Goal: Information Seeking & Learning: Learn about a topic

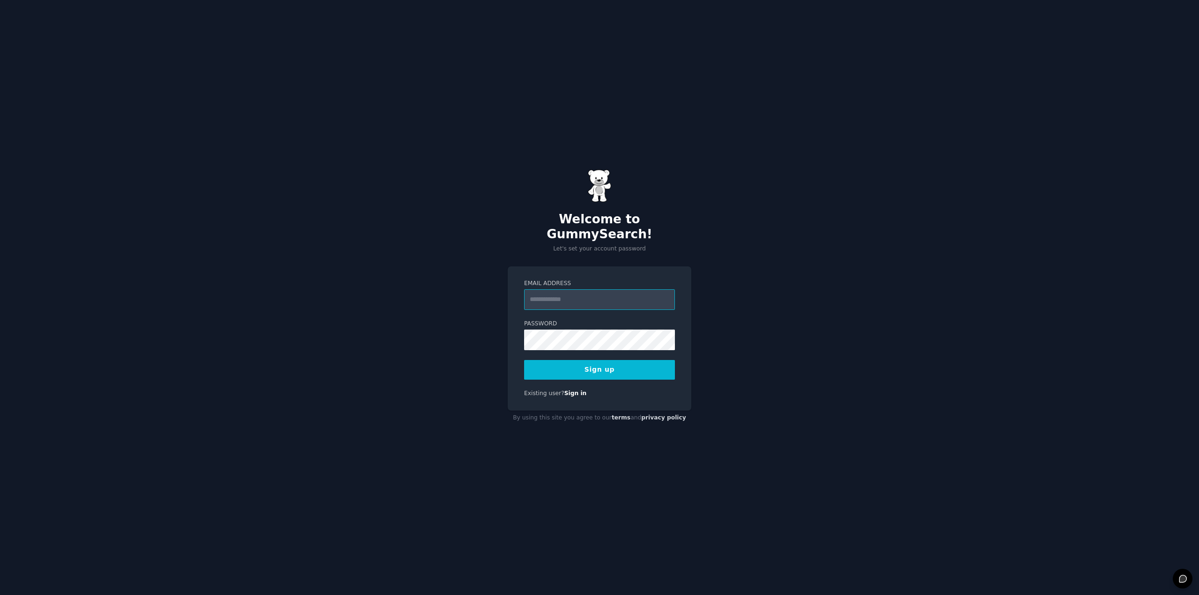
click at [548, 302] on input "Email Address" at bounding box center [599, 299] width 151 height 21
type input "**********"
click at [524, 360] on button "Sign up" at bounding box center [599, 370] width 151 height 20
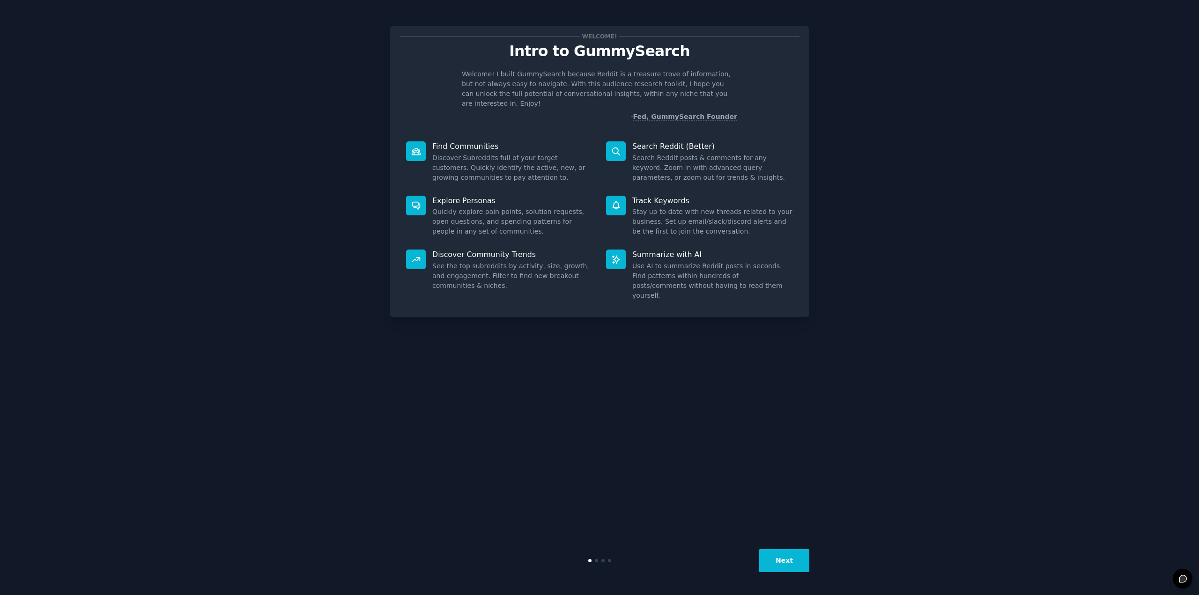
click at [778, 565] on button "Next" at bounding box center [784, 560] width 50 height 23
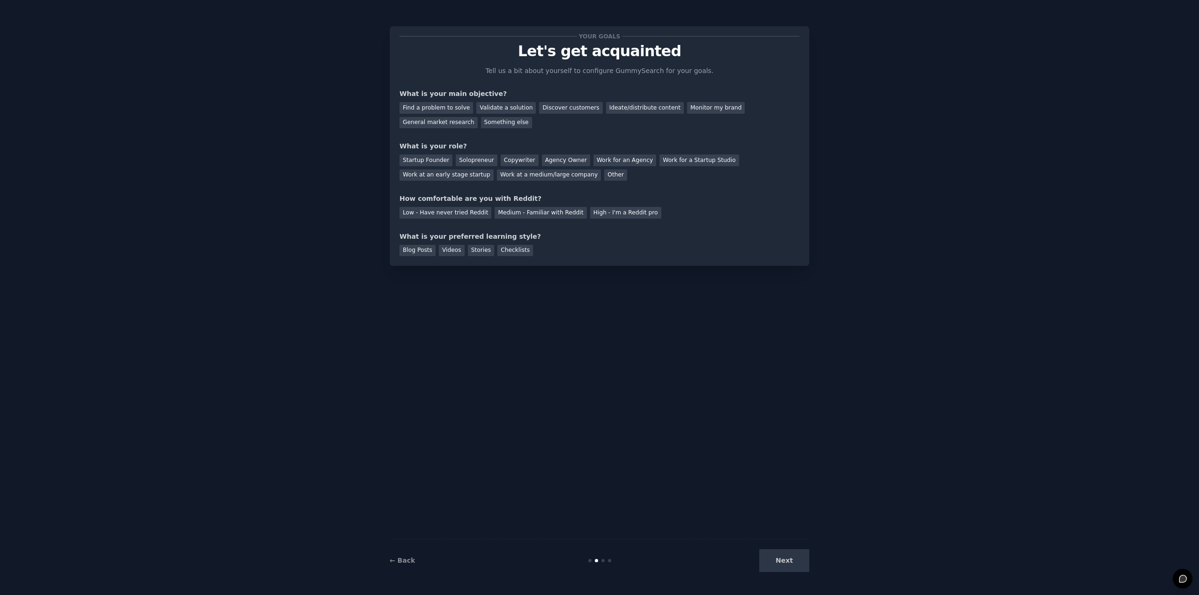
click at [778, 565] on div "Next" at bounding box center [739, 560] width 140 height 23
drag, startPoint x: 420, startPoint y: 96, endPoint x: 496, endPoint y: 94, distance: 76.4
click at [496, 95] on div "What is your main objective?" at bounding box center [599, 94] width 400 height 10
click at [498, 91] on div "What is your main objective?" at bounding box center [599, 94] width 400 height 10
drag, startPoint x: 538, startPoint y: 110, endPoint x: 597, endPoint y: 123, distance: 60.9
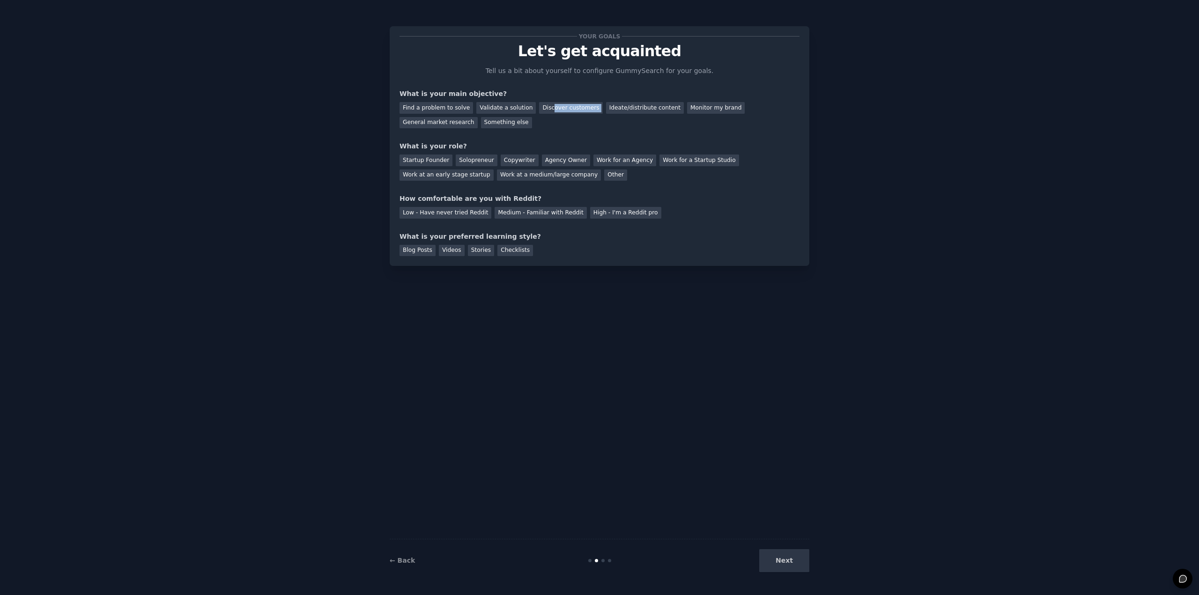
click at [594, 122] on div "Find a problem to solve Validate a solution Discover customers Ideate/distribut…" at bounding box center [599, 113] width 400 height 29
click at [597, 124] on div "Find a problem to solve Validate a solution Discover customers Ideate/distribut…" at bounding box center [599, 113] width 400 height 29
click at [619, 104] on div "Ideate/distribute content" at bounding box center [645, 108] width 78 height 12
click at [478, 117] on div "General market research" at bounding box center [438, 123] width 78 height 12
click at [644, 107] on div "Ideate/distribute content" at bounding box center [645, 108] width 78 height 12
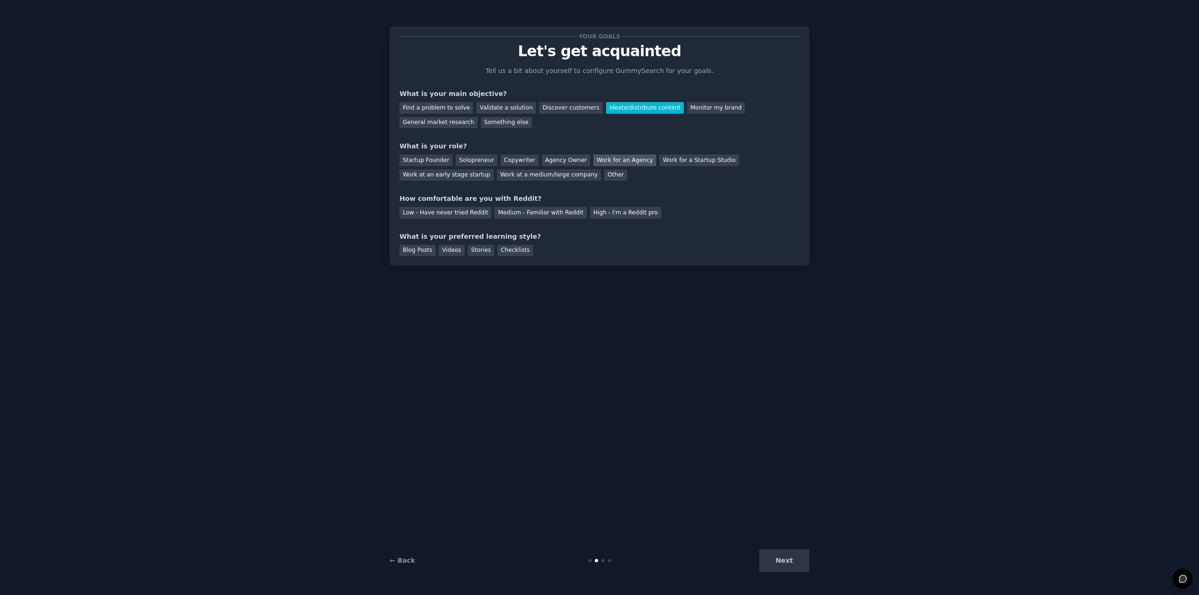
click at [610, 161] on div "Work for an Agency" at bounding box center [624, 161] width 63 height 12
drag, startPoint x: 429, startPoint y: 201, endPoint x: 474, endPoint y: 201, distance: 45.4
click at [474, 201] on div "How comfortable are you with Reddit?" at bounding box center [599, 199] width 400 height 10
click at [459, 211] on div "Low - Have never tried Reddit" at bounding box center [445, 213] width 92 height 12
drag, startPoint x: 415, startPoint y: 236, endPoint x: 435, endPoint y: 235, distance: 19.7
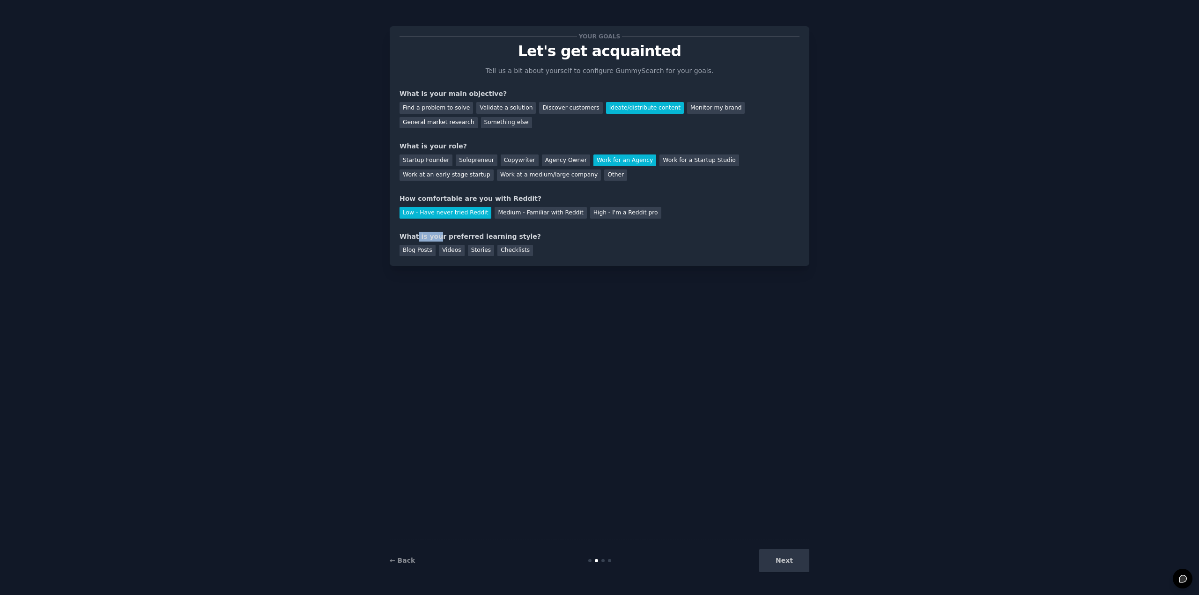
click at [435, 235] on div "What is your preferred learning style?" at bounding box center [599, 237] width 400 height 10
click at [426, 250] on div "Blog Posts" at bounding box center [417, 251] width 36 height 12
click at [795, 575] on div "← Back Next" at bounding box center [600, 560] width 420 height 43
drag, startPoint x: 793, startPoint y: 574, endPoint x: 788, endPoint y: 567, distance: 8.7
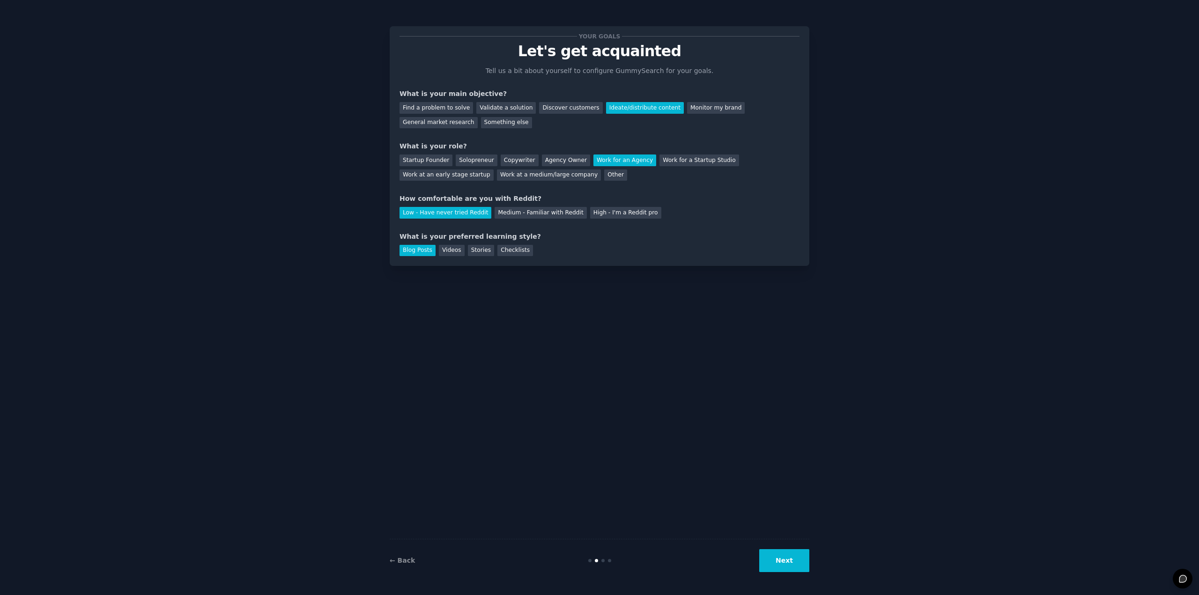
click at [793, 573] on div "← Back Next" at bounding box center [600, 560] width 420 height 43
click at [788, 566] on button "Next" at bounding box center [784, 560] width 50 height 23
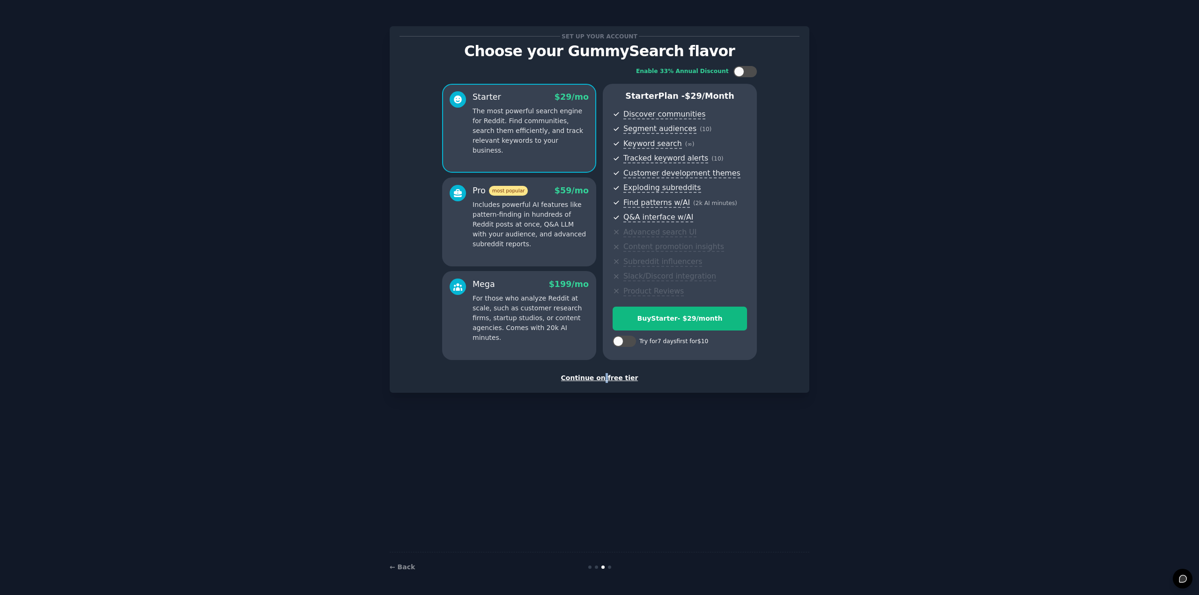
click at [605, 377] on div "Continue on free tier" at bounding box center [599, 378] width 400 height 10
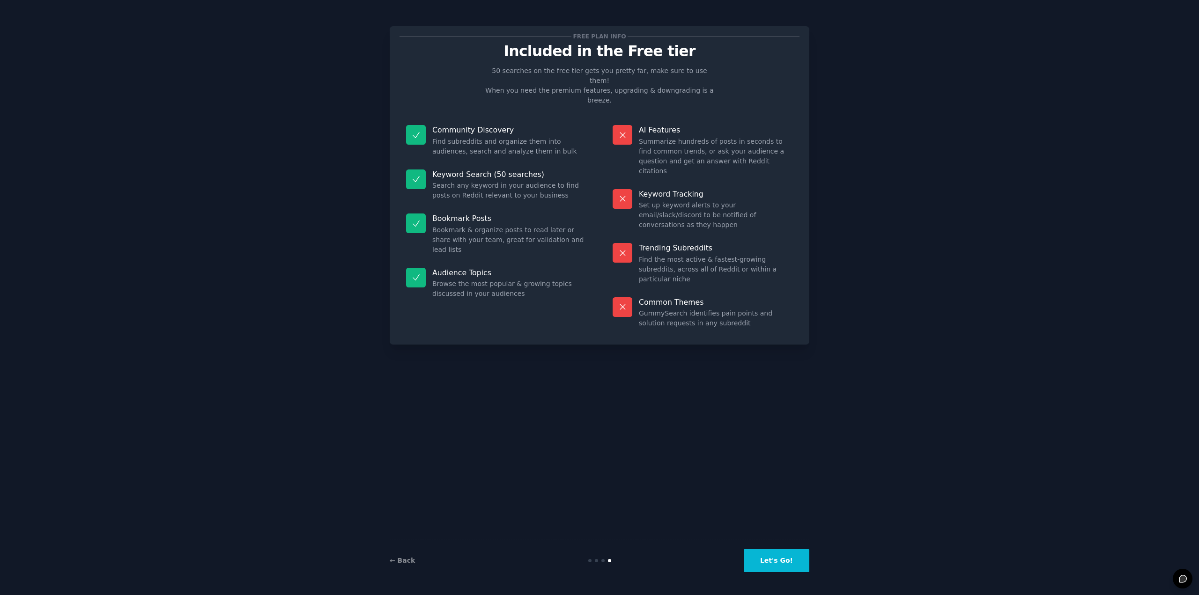
click at [781, 558] on button "Let's Go!" at bounding box center [777, 560] width 66 height 23
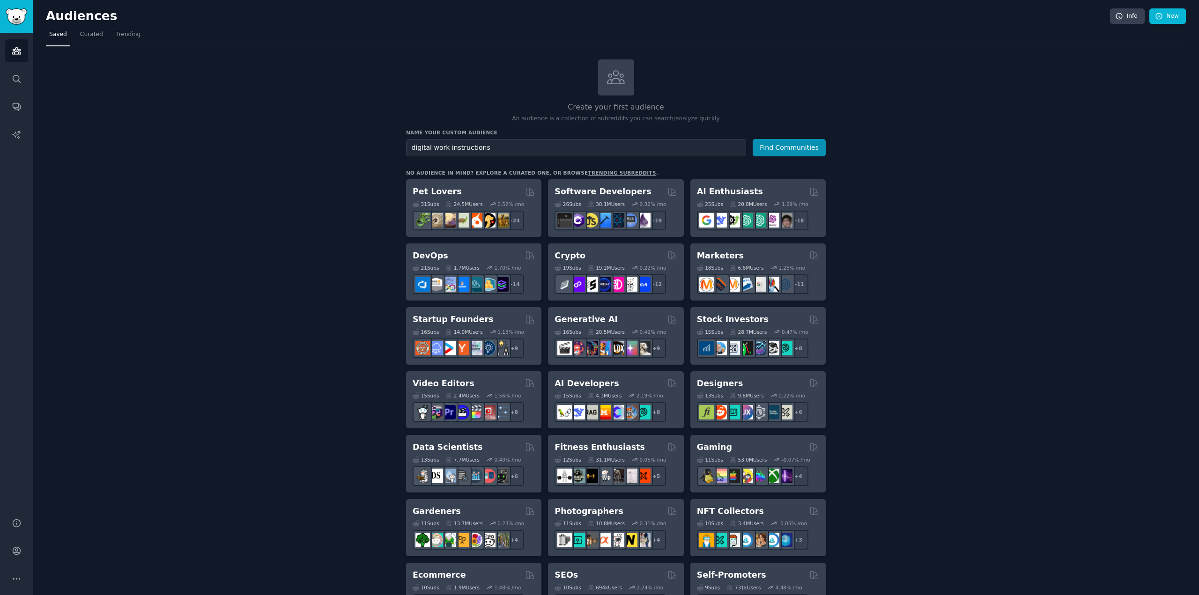
type input "digital work instructions"
click at [752, 139] on button "Find Communities" at bounding box center [788, 147] width 73 height 17
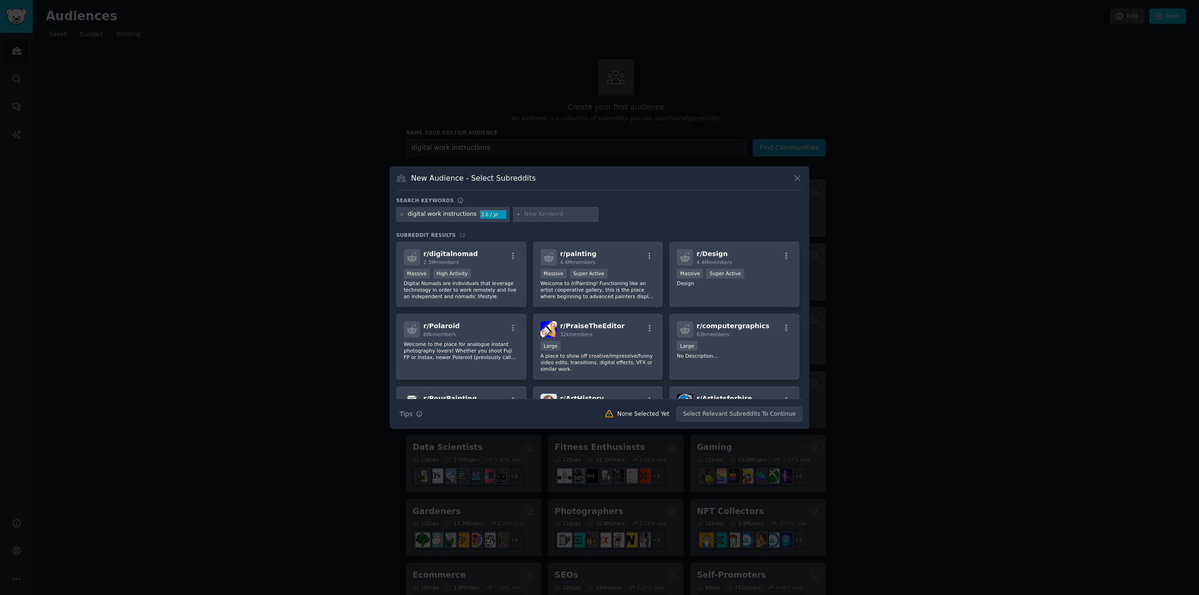
click at [429, 216] on div "digital work instructions" at bounding box center [442, 214] width 69 height 8
click at [428, 216] on div "digital work instructions" at bounding box center [442, 214] width 69 height 8
click at [402, 216] on icon at bounding box center [401, 214] width 5 height 5
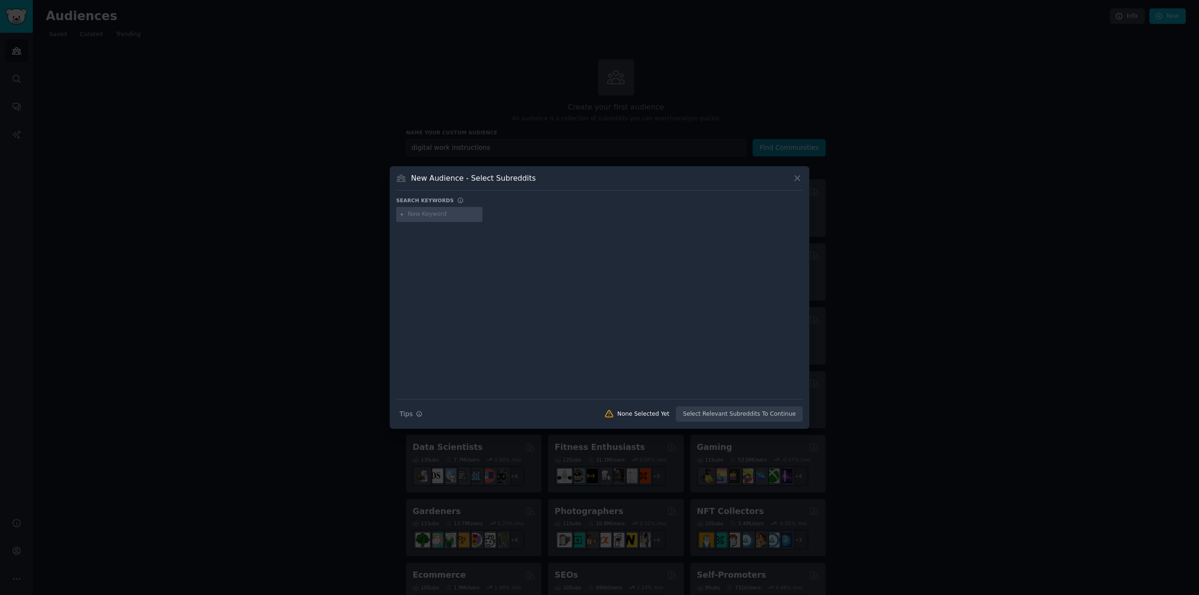
click at [436, 217] on input "text" at bounding box center [443, 214] width 71 height 8
type input "k"
type input "blue collar knowledge"
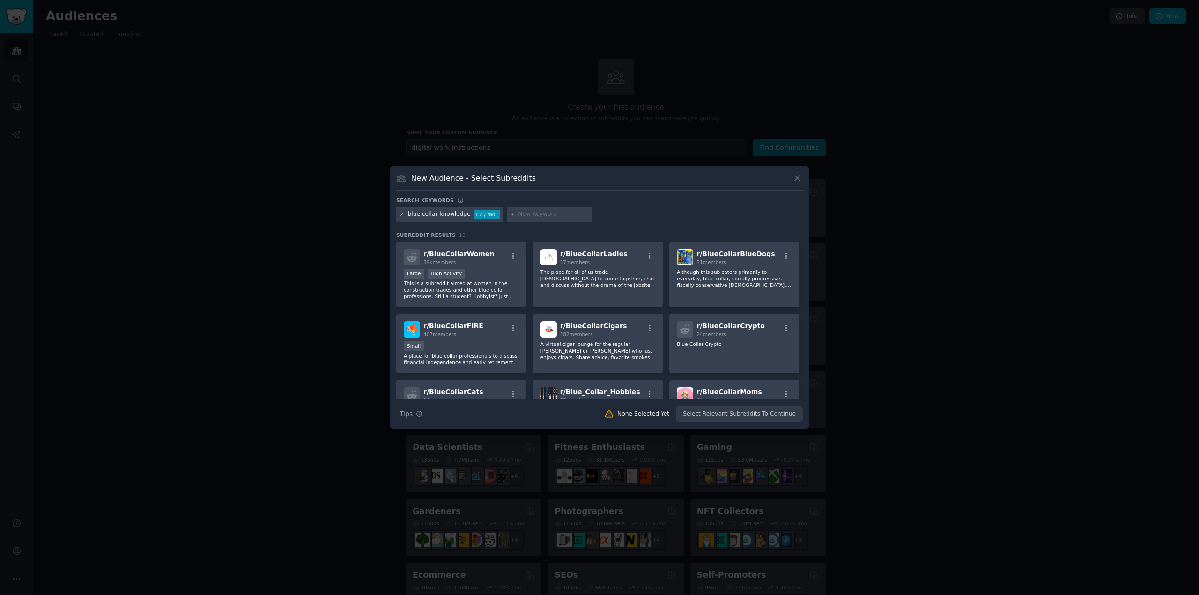
click at [404, 214] on icon at bounding box center [401, 214] width 5 height 5
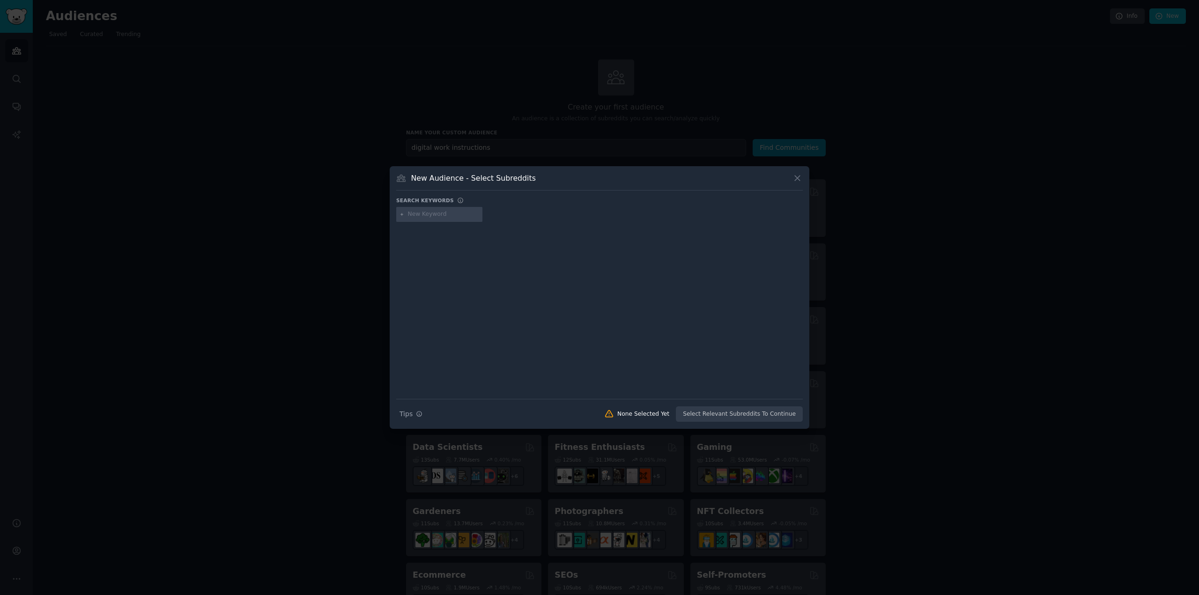
click at [426, 212] on input "text" at bounding box center [443, 214] width 71 height 8
click at [797, 177] on icon at bounding box center [797, 178] width 10 height 10
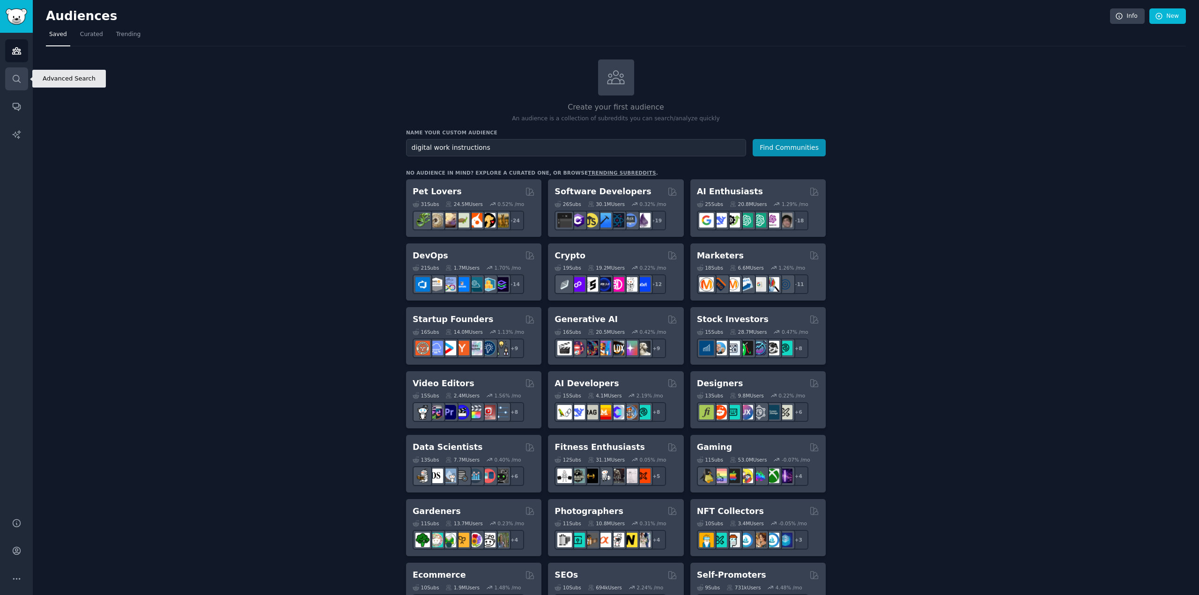
click at [19, 85] on link "Search" at bounding box center [16, 78] width 23 height 23
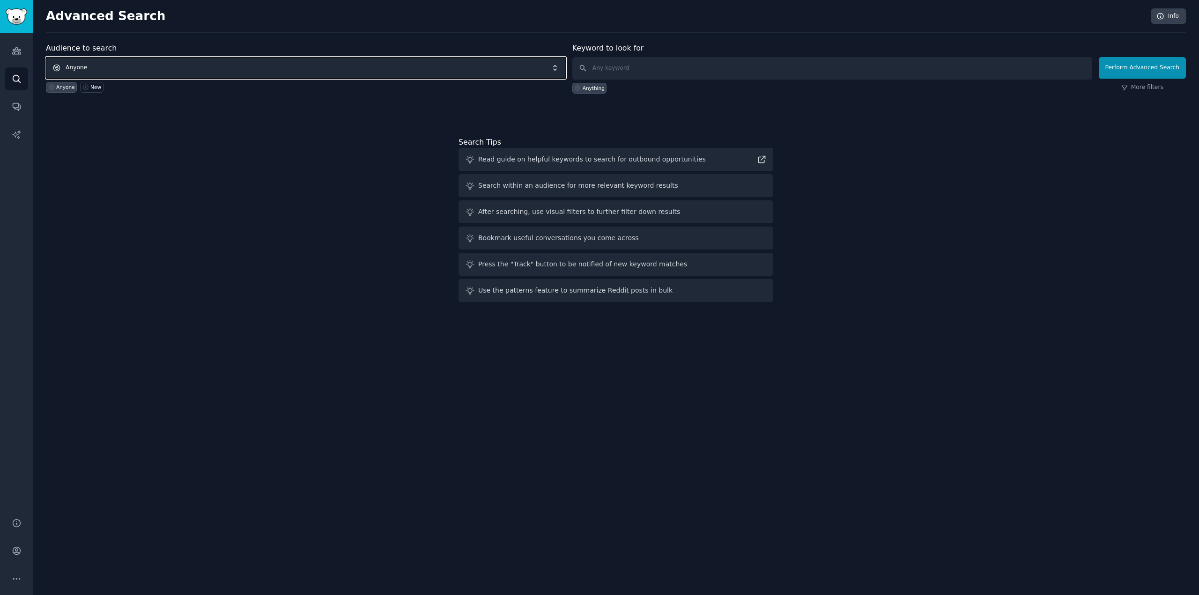
click at [140, 69] on span "Anyone" at bounding box center [306, 68] width 520 height 22
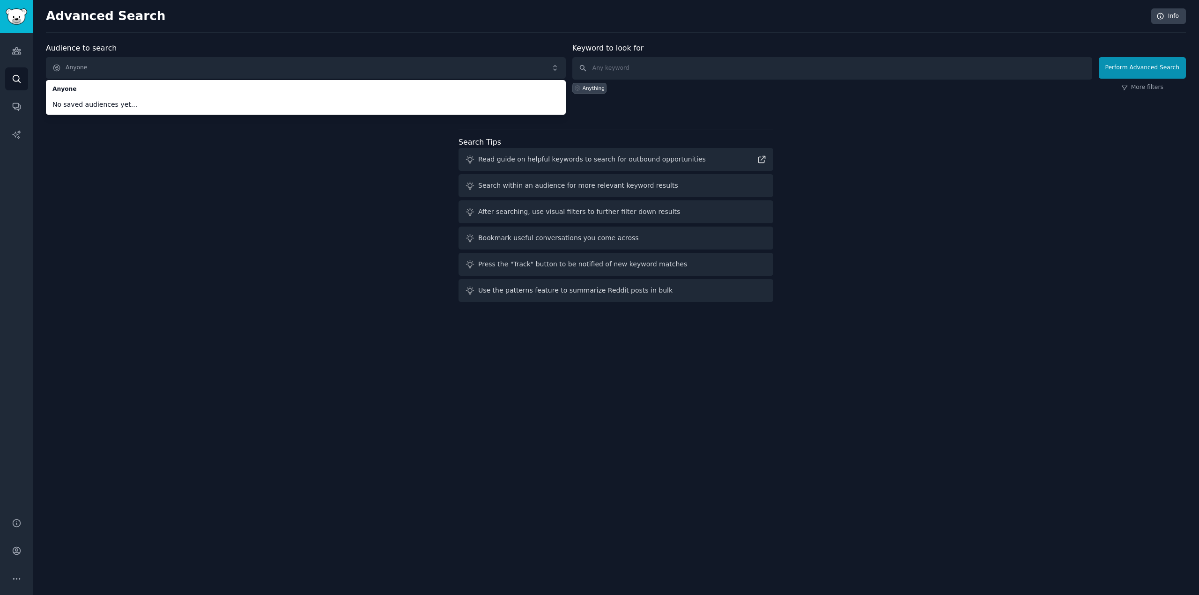
click at [174, 190] on div "Audience to search Anyone Anyone No saved audiences yet... Anyone New Keyword t…" at bounding box center [616, 174] width 1140 height 263
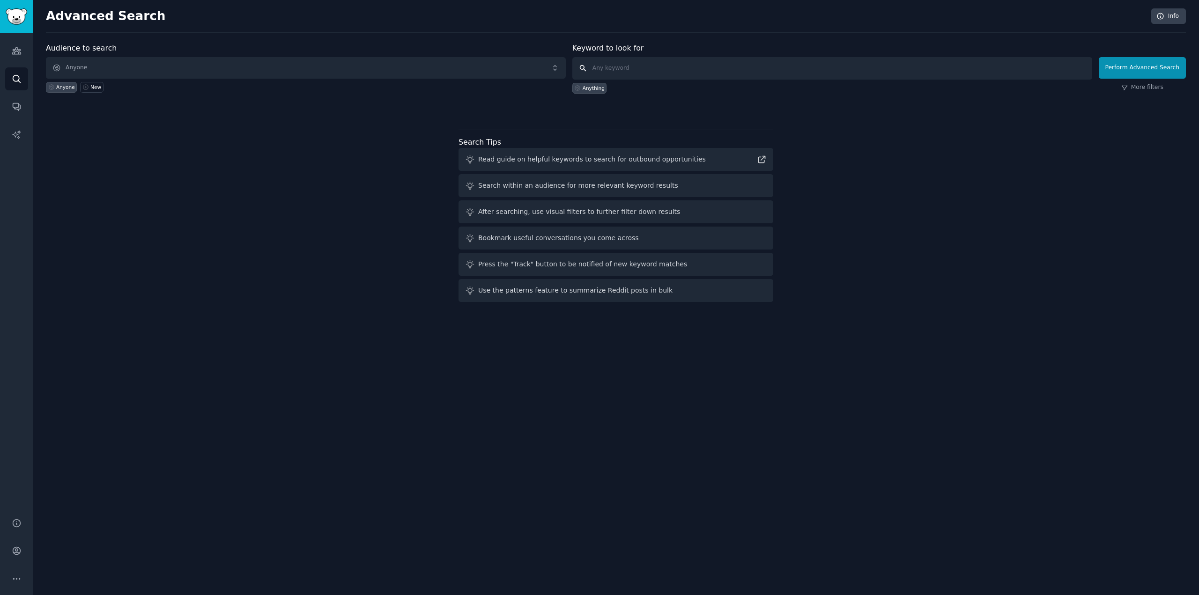
click at [655, 65] on input "text" at bounding box center [832, 68] width 520 height 22
type input "SOP"
click at [1149, 59] on button "Perform Advanced Search" at bounding box center [1141, 68] width 87 height 22
click at [621, 65] on input "text" at bounding box center [832, 68] width 520 height 22
click at [21, 57] on link "Audiences" at bounding box center [16, 50] width 23 height 23
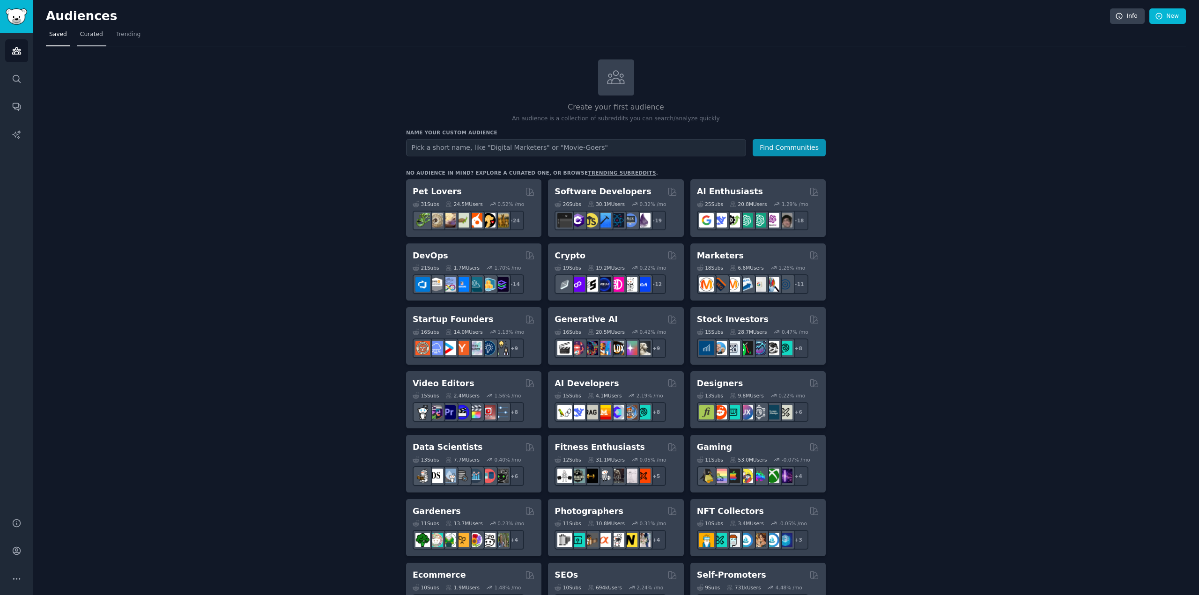
click at [83, 38] on span "Curated" at bounding box center [91, 34] width 23 height 8
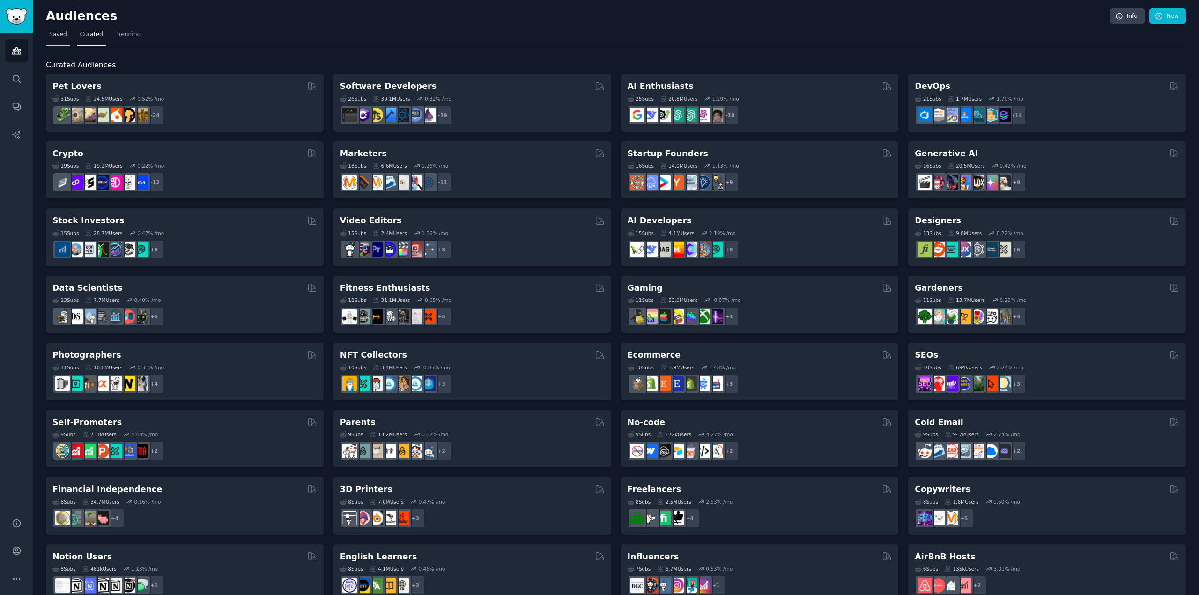
click at [57, 41] on link "Saved" at bounding box center [58, 36] width 24 height 19
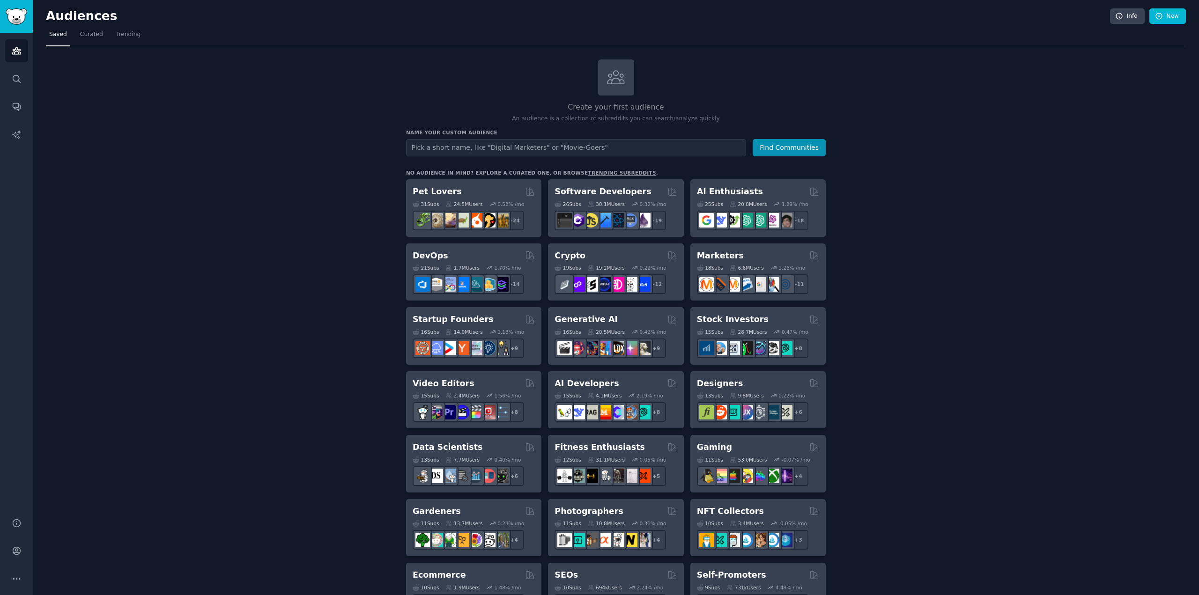
click at [455, 147] on input "text" at bounding box center [576, 147] width 340 height 17
type input "B2B Saas"
click at [752, 139] on button "Find Communities" at bounding box center [788, 147] width 73 height 17
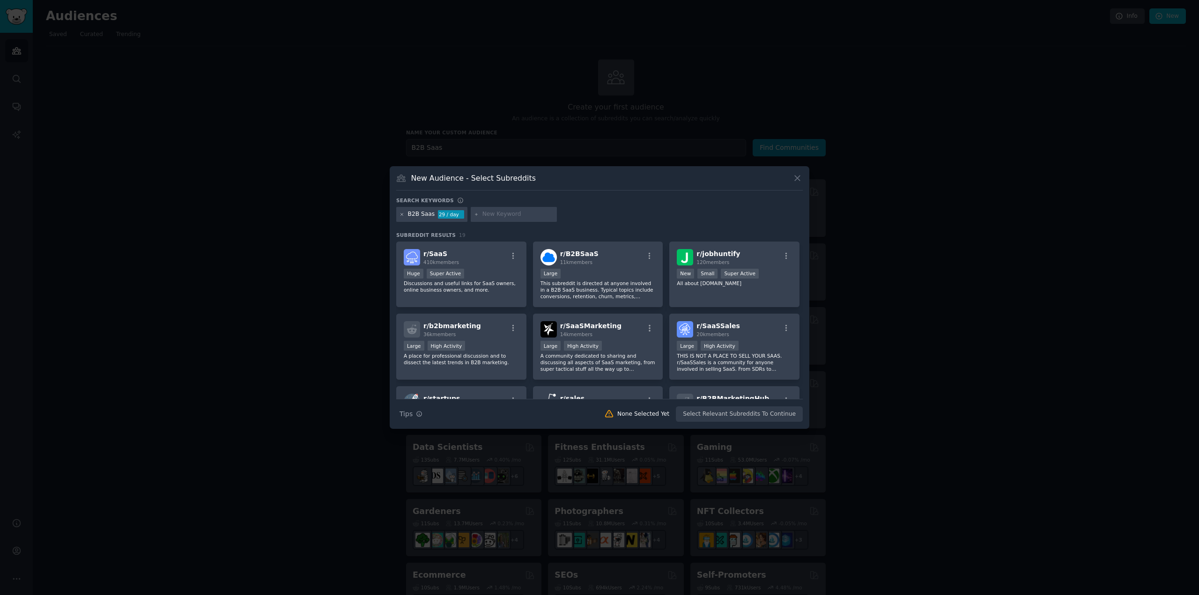
click at [400, 214] on icon at bounding box center [401, 214] width 5 height 5
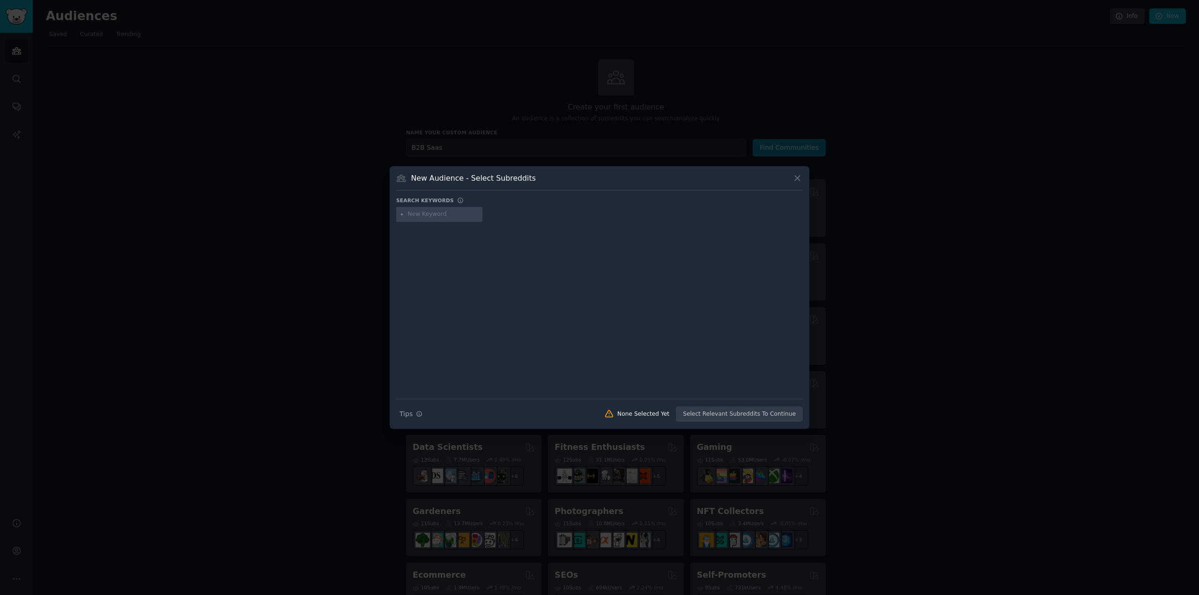
click at [407, 215] on div at bounding box center [439, 214] width 86 height 15
click at [409, 214] on input "text" at bounding box center [443, 214] width 71 height 8
type input "plant manager"
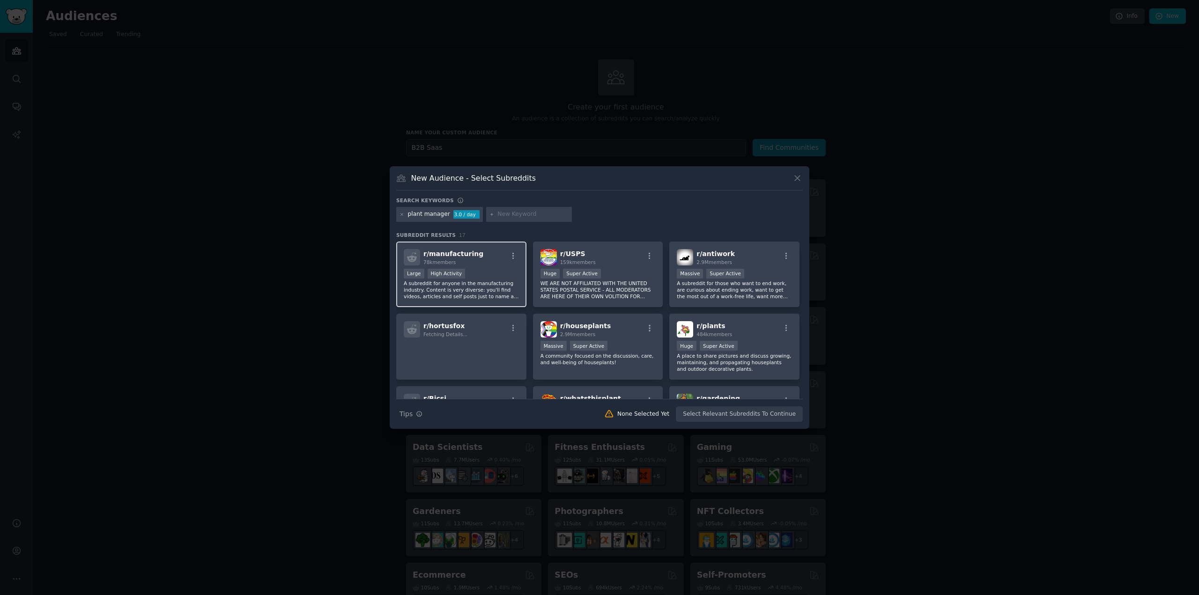
click at [464, 260] on div "78k members" at bounding box center [453, 262] width 60 height 7
click at [764, 412] on button "Create Audience" at bounding box center [772, 414] width 62 height 16
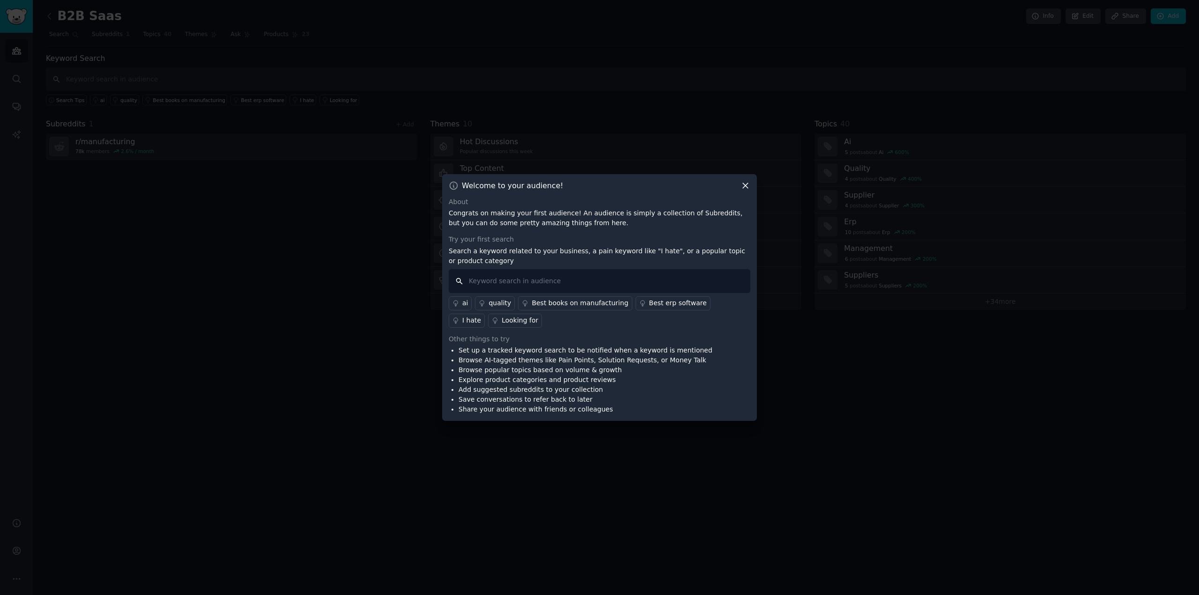
click at [472, 290] on input "text" at bounding box center [600, 281] width 302 height 24
type input "knowledge transfer"
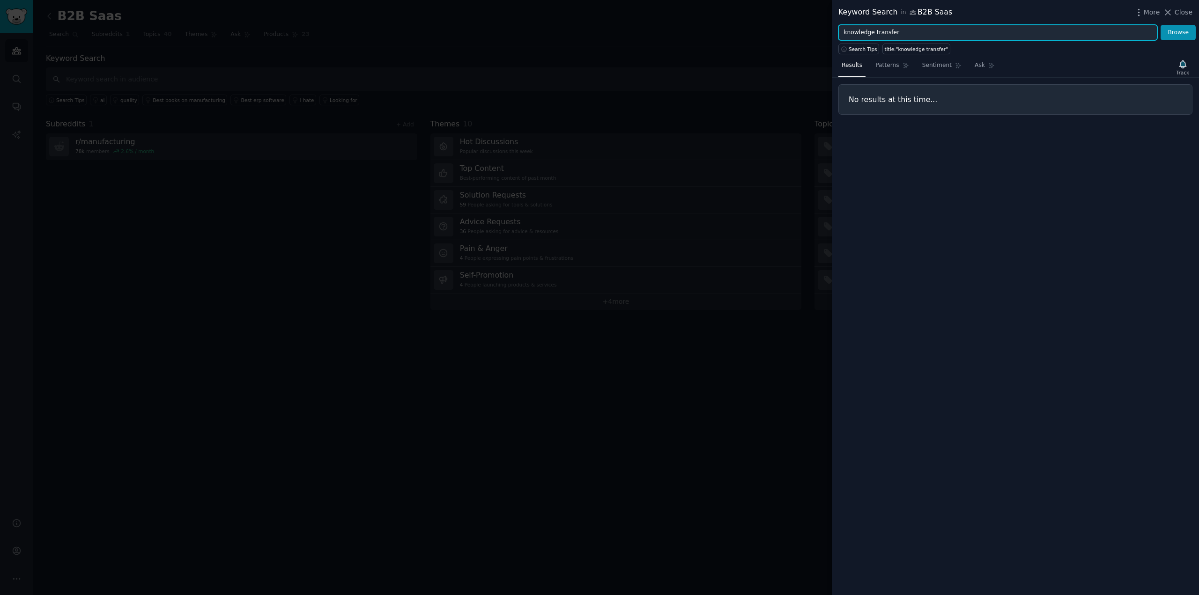
click at [924, 37] on input "knowledge transfer" at bounding box center [997, 33] width 319 height 16
type input "knowledge retention"
click at [1160, 25] on button "Browse" at bounding box center [1177, 33] width 35 height 16
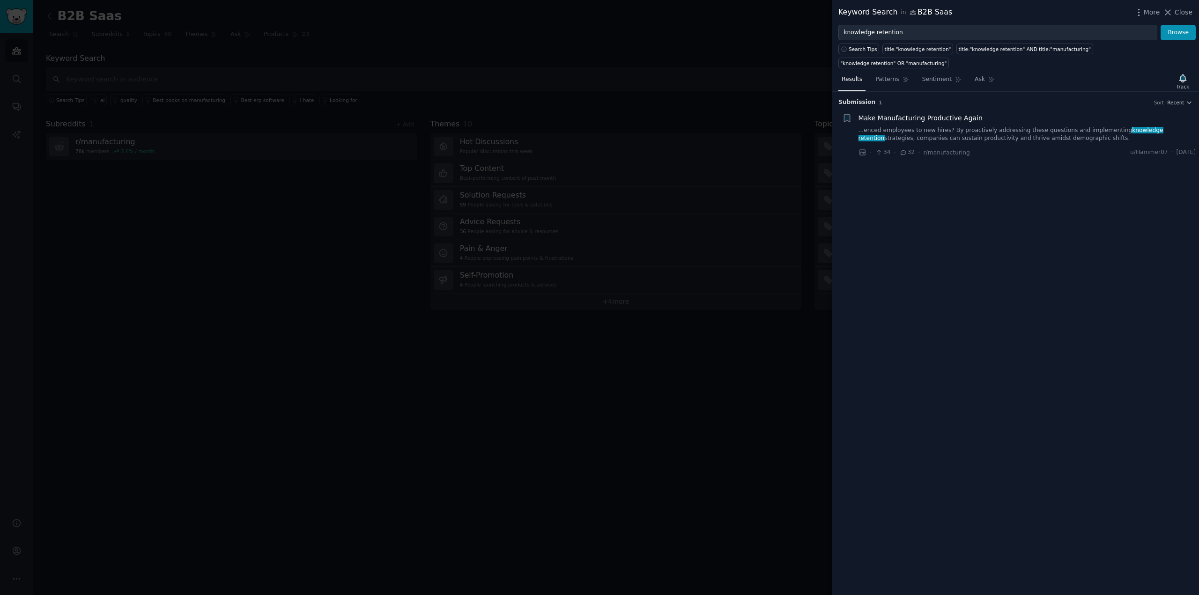
click at [910, 113] on span "Make Manufacturing Productive Again" at bounding box center [920, 118] width 124 height 10
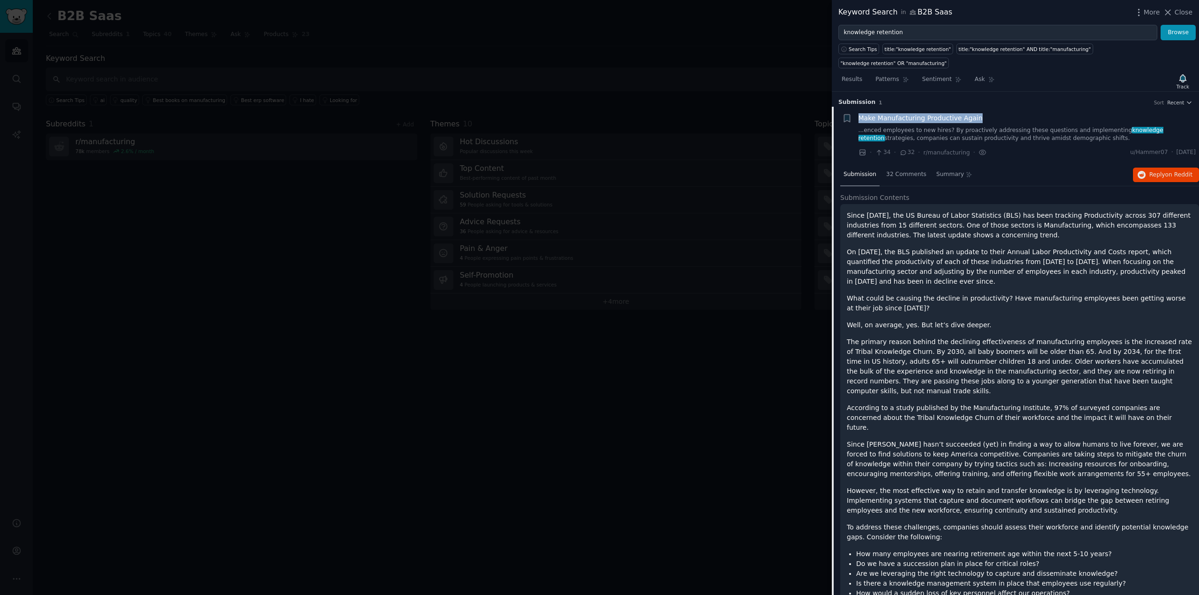
drag, startPoint x: 856, startPoint y: 104, endPoint x: 986, endPoint y: 101, distance: 129.7
click at [986, 113] on div "+ Make Manufacturing Productive Again ...enced employees to new hires? By proac…" at bounding box center [1019, 135] width 354 height 44
copy span "Make Manufacturing Productive Again"
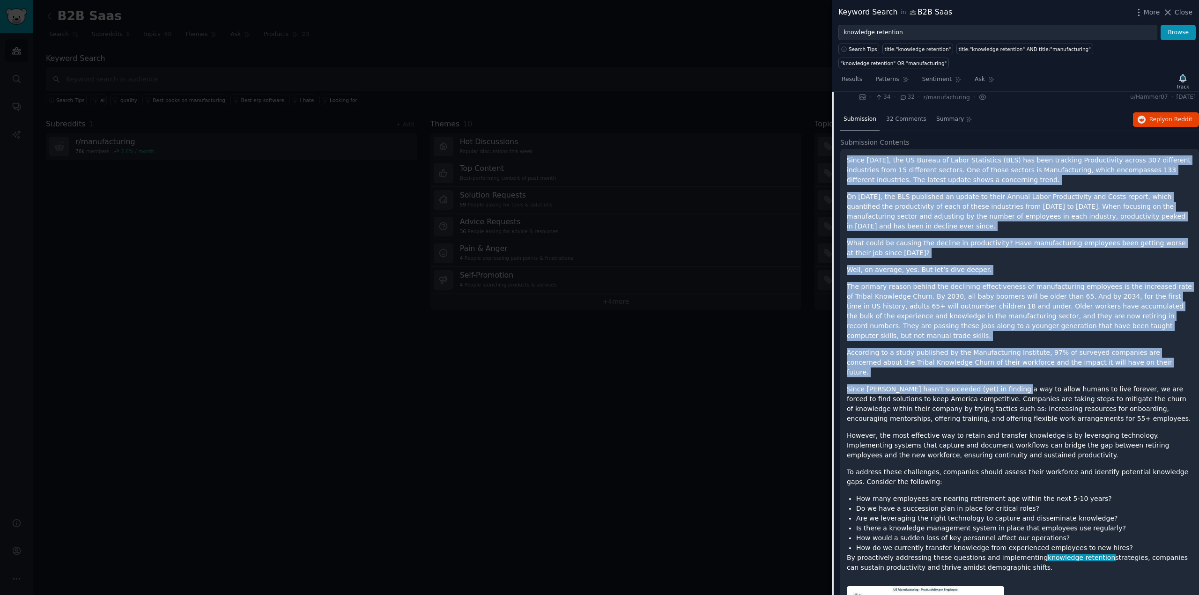
scroll to position [119, 0]
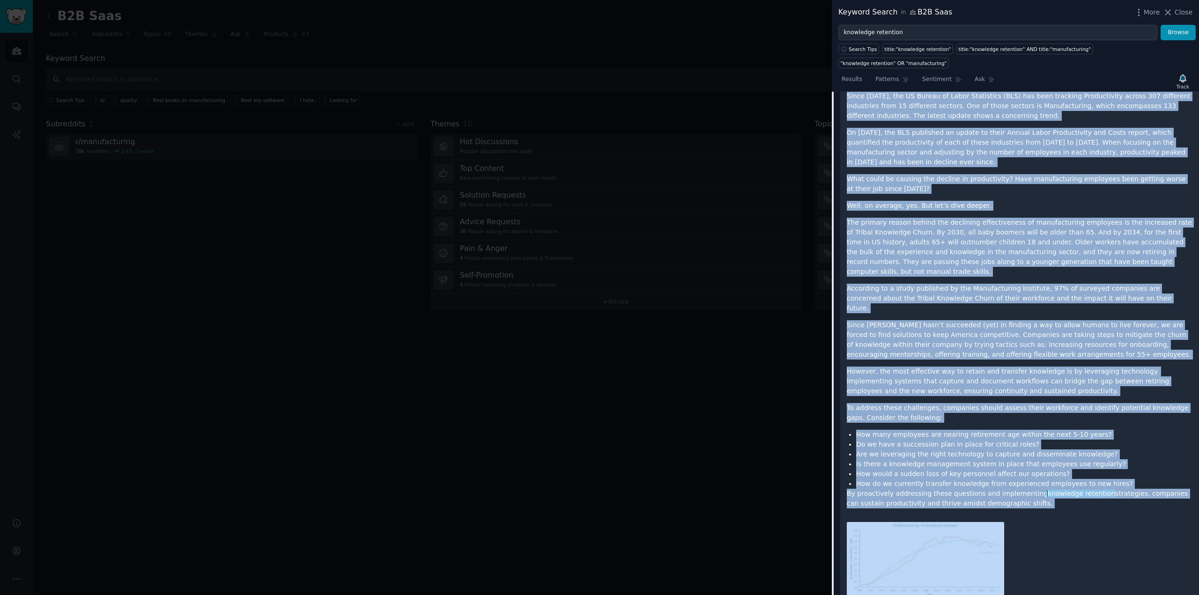
drag, startPoint x: 845, startPoint y: 203, endPoint x: 1021, endPoint y: 479, distance: 327.2
click at [1021, 479] on div "Since [DATE], the US Bureau of Labor Statistics (BLS) has been tracking Product…" at bounding box center [1019, 352] width 359 height 534
copy div "Lorem 9191, ips DO Sitame co Adipi Elitseddoe (TEM) inc utla etdolore Magnaaliq…"
click at [870, 367] on p "However, the most effective way to retain and transfer knowledge is by leveragi…" at bounding box center [1020, 381] width 346 height 29
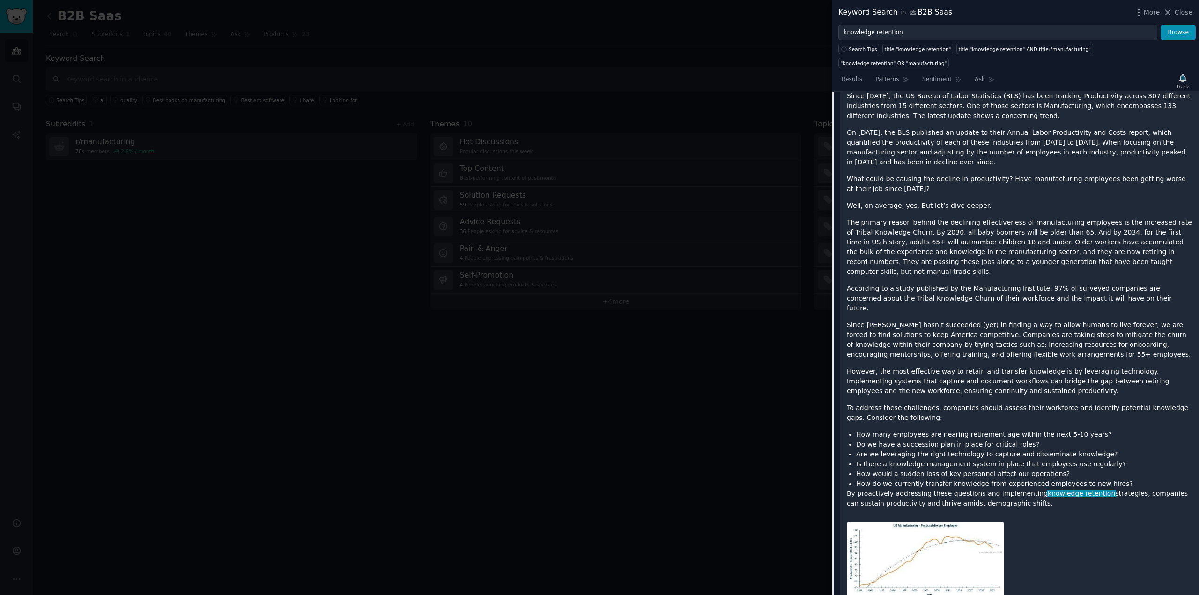
click at [958, 367] on p "However, the most effective way to retain and transfer knowledge is by leveragi…" at bounding box center [1020, 381] width 346 height 29
click at [1024, 489] on p "By proactively addressing these questions and implementing knowledge retention …" at bounding box center [1020, 499] width 346 height 20
drag, startPoint x: 1022, startPoint y: 462, endPoint x: 934, endPoint y: 446, distance: 89.5
click at [934, 446] on div "Since [DATE], the US Bureau of Labor Statistics (BLS) has been tracking Product…" at bounding box center [1020, 299] width 346 height 417
click at [934, 479] on li "How do we currently transfer knowledge from experienced employees to new hires?" at bounding box center [1024, 484] width 336 height 10
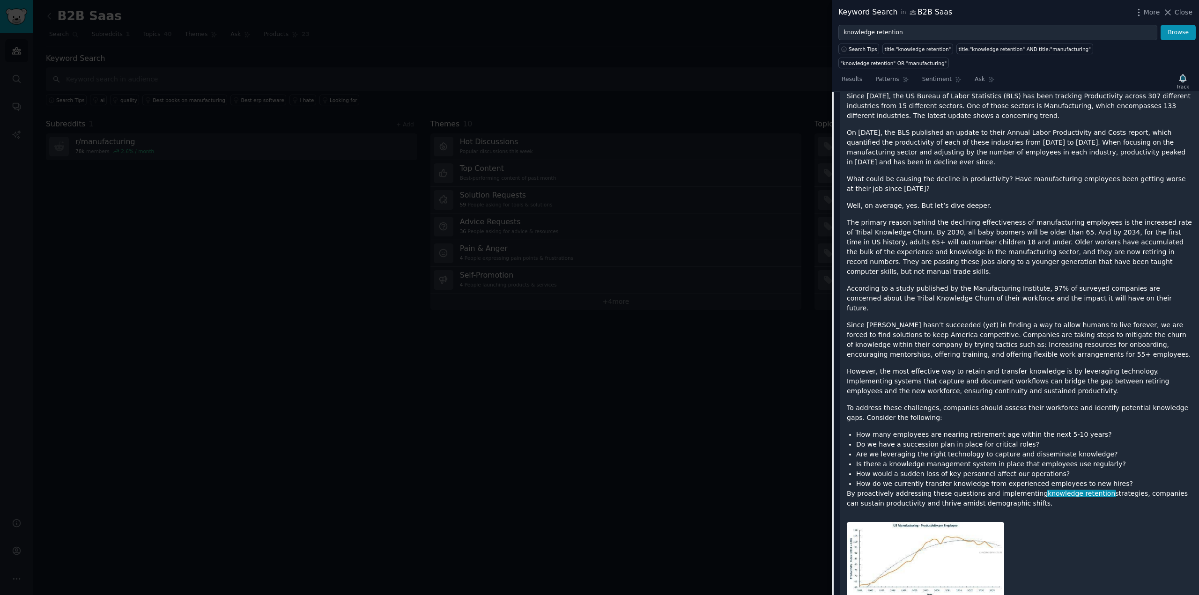
click at [918, 522] on img at bounding box center [925, 559] width 157 height 75
click at [916, 522] on img at bounding box center [925, 559] width 157 height 75
drag, startPoint x: 926, startPoint y: 496, endPoint x: 928, endPoint y: 491, distance: 4.9
click at [1008, 240] on p "The primary reason behind the declining effectiveness of manufacturing employee…" at bounding box center [1020, 247] width 346 height 59
click at [916, 33] on input "knowledge retention" at bounding box center [997, 33] width 319 height 16
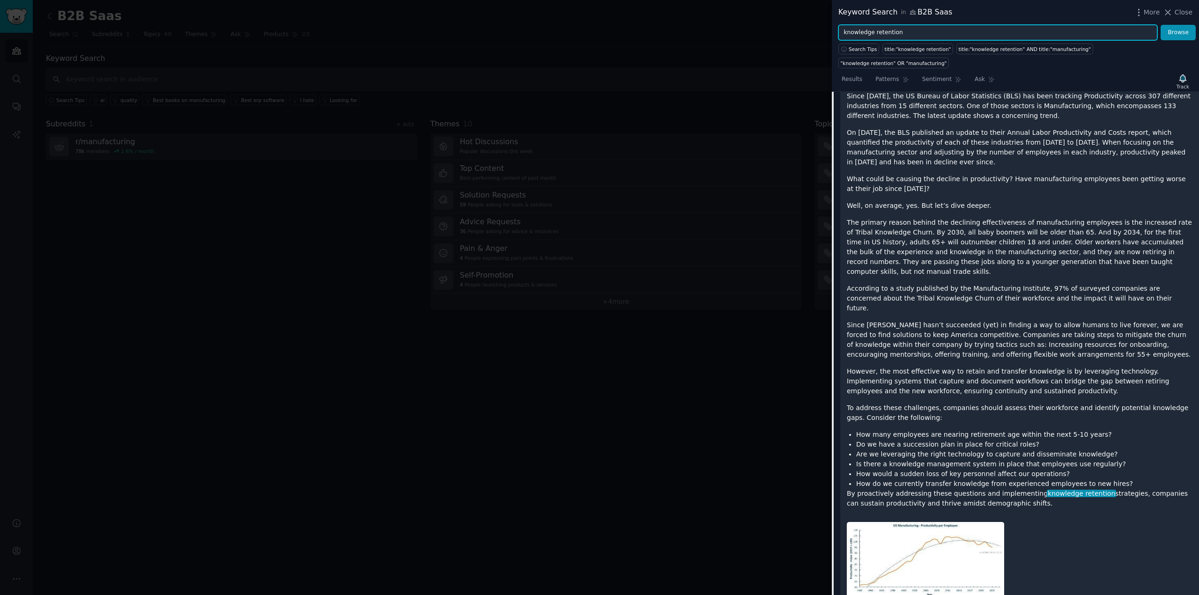
click at [916, 33] on input "knowledge retention" at bounding box center [997, 33] width 319 height 16
click at [907, 38] on input "knowledge retention" at bounding box center [997, 33] width 319 height 16
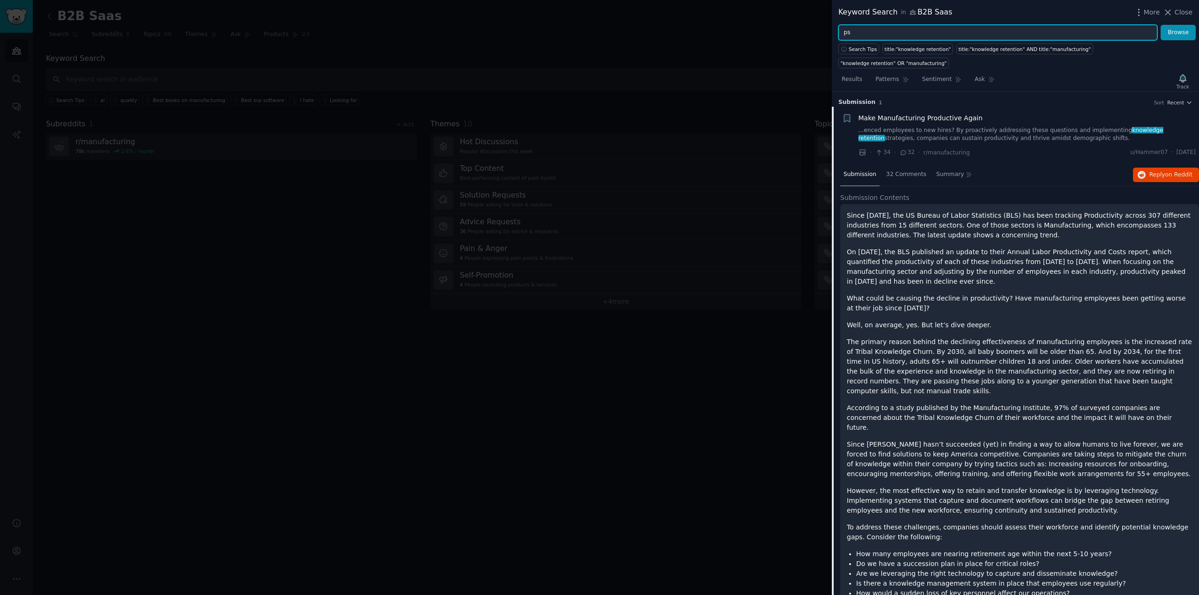
type input "p"
type input "pdf"
click at [1160, 25] on button "Browse" at bounding box center [1177, 33] width 35 height 16
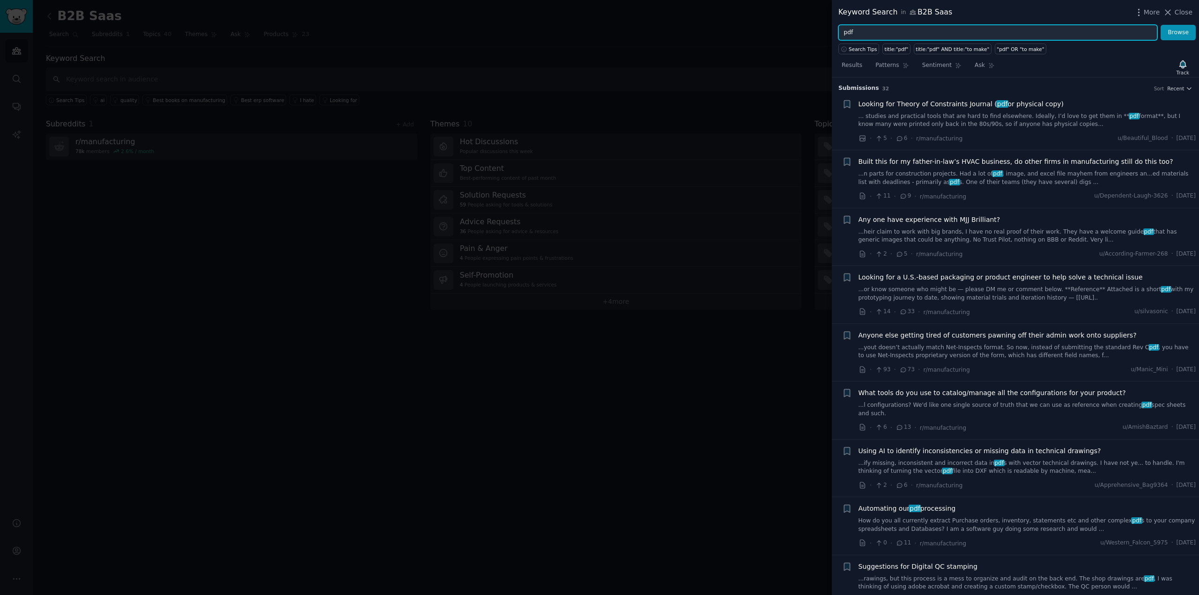
click at [877, 34] on input "pdf" at bounding box center [997, 33] width 319 height 16
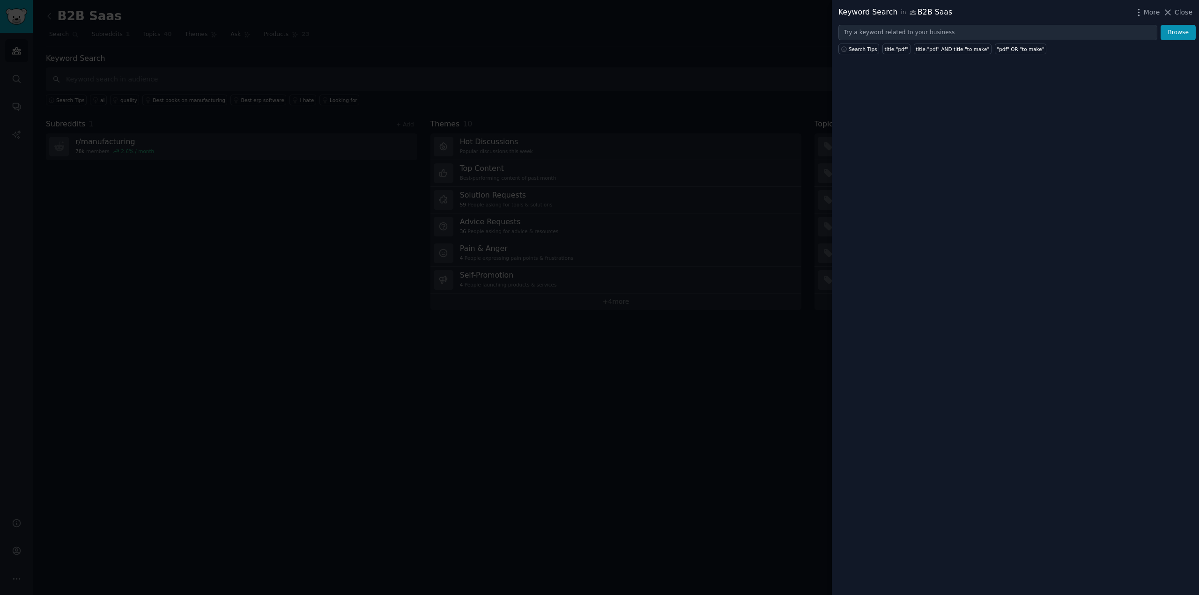
click at [716, 62] on div at bounding box center [599, 297] width 1199 height 595
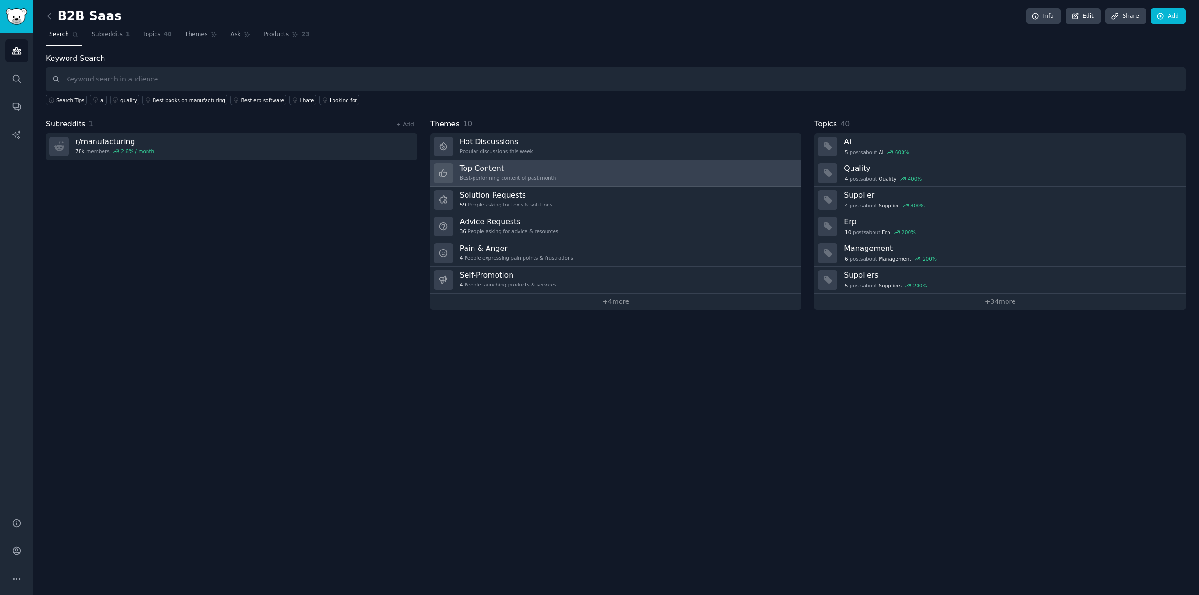
click at [536, 176] on div "Best-performing content of past month" at bounding box center [508, 178] width 96 height 7
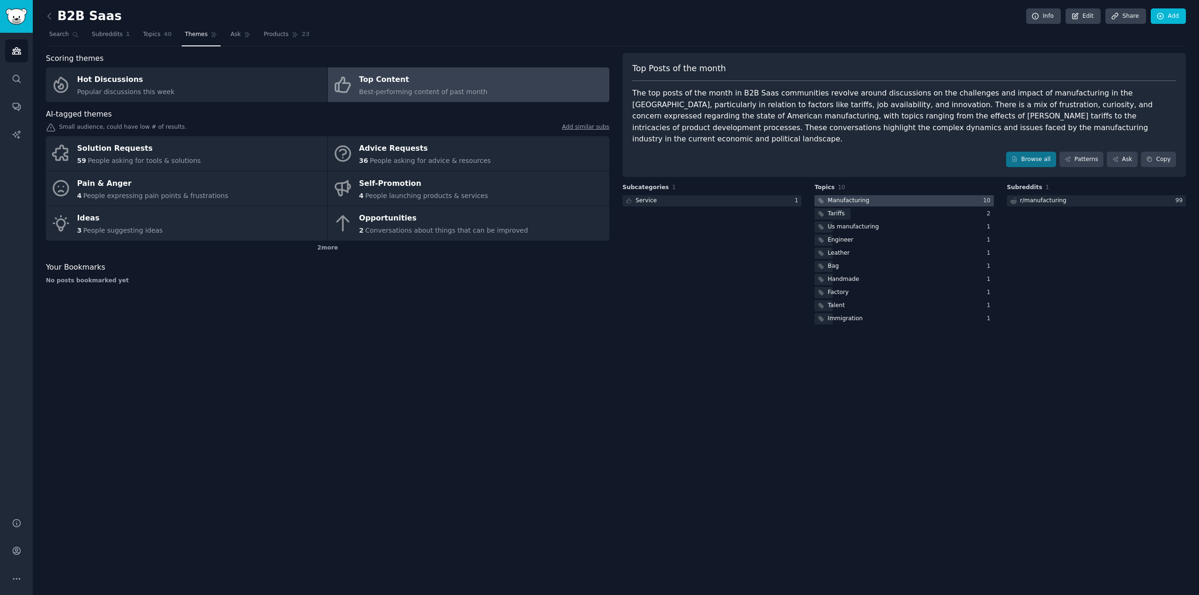
click at [842, 197] on div "Manufacturing" at bounding box center [848, 201] width 42 height 8
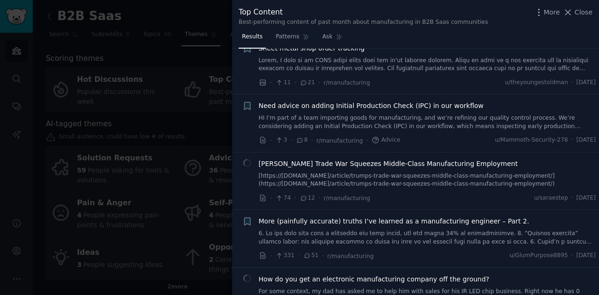
scroll to position [1826, 0]
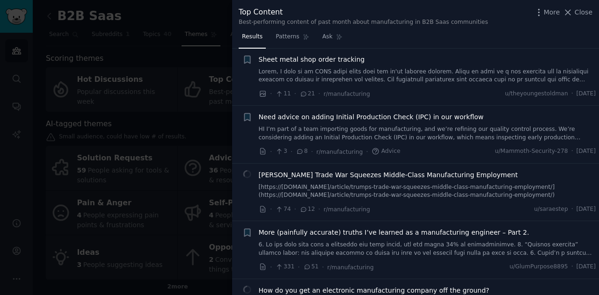
click at [399, 125] on link "HI I’m part of a team importing goods for manufacturing, and we’re refining our…" at bounding box center [428, 133] width 338 height 16
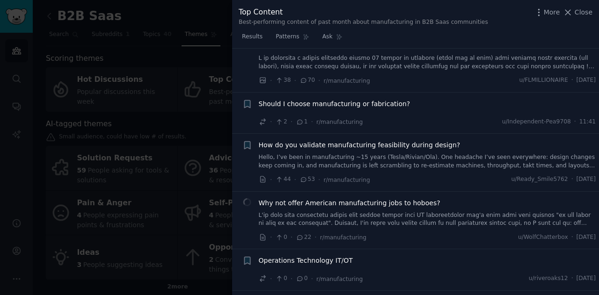
scroll to position [2931, 0]
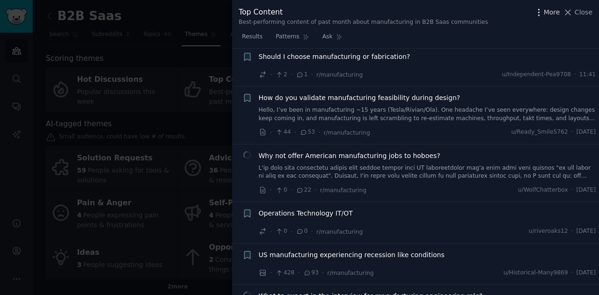
click at [539, 15] on icon "button" at bounding box center [538, 12] width 1 height 7
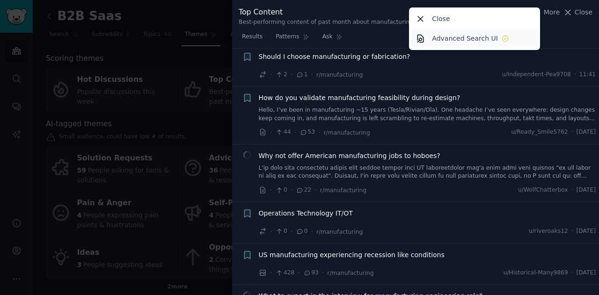
click at [481, 34] on p "Advanced Search UI" at bounding box center [465, 39] width 66 height 10
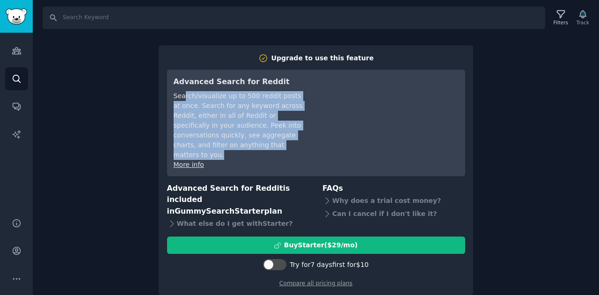
drag, startPoint x: 184, startPoint y: 99, endPoint x: 234, endPoint y: 144, distance: 67.3
click at [234, 144] on div "Search/visualize up to 500 reddit posts at once. Search for any keyword across …" at bounding box center [240, 125] width 132 height 69
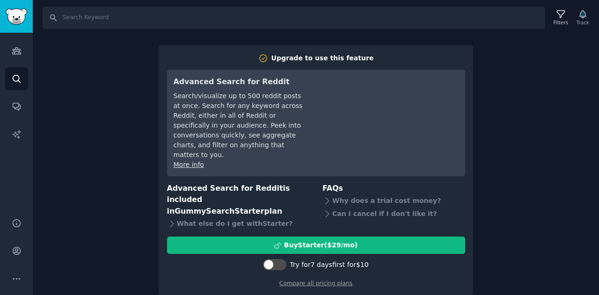
click at [97, 64] on div "Search Filters Track Upgrade to use this feature Advanced Search for Reddit Sea…" at bounding box center [316, 147] width 567 height 295
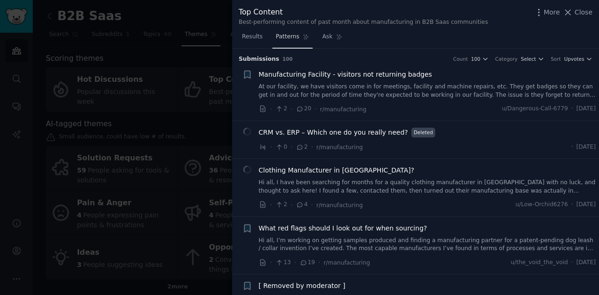
click at [291, 41] on link "Patterns" at bounding box center [293, 38] width 40 height 19
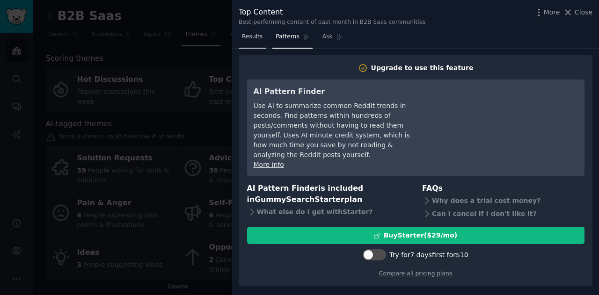
click at [251, 37] on span "Results" at bounding box center [252, 37] width 21 height 8
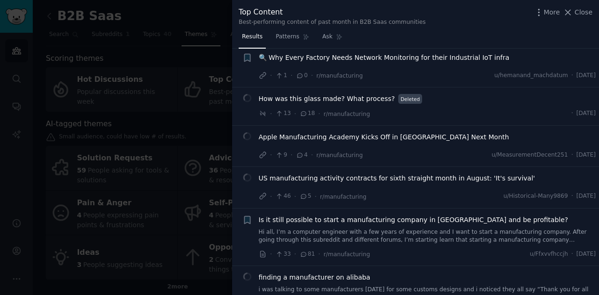
scroll to position [1124, 0]
click at [184, 95] on div at bounding box center [299, 147] width 599 height 295
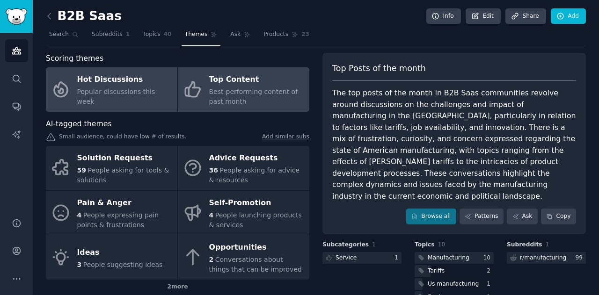
click at [126, 99] on span "Popular discussions this week" at bounding box center [116, 96] width 78 height 17
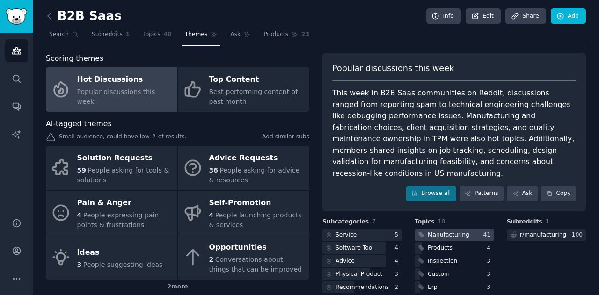
click at [453, 229] on div "Manufacturing" at bounding box center [443, 235] width 56 height 12
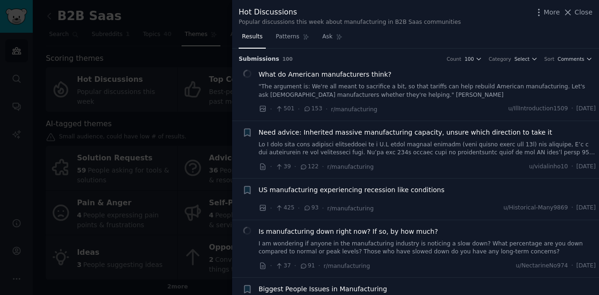
click at [182, 40] on div at bounding box center [299, 147] width 599 height 295
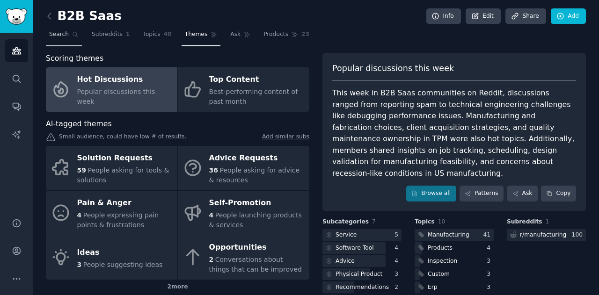
click at [57, 40] on link "Search" at bounding box center [64, 36] width 36 height 19
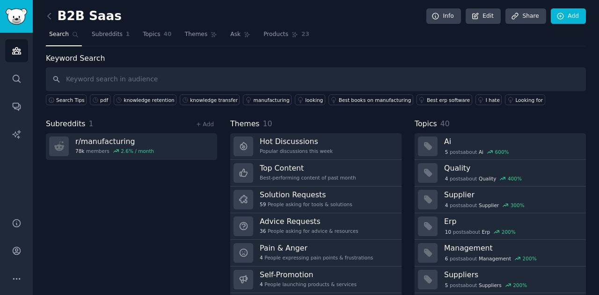
click at [168, 88] on input "text" at bounding box center [316, 79] width 540 height 24
type input "new employees don't follow procedures manufacturing"
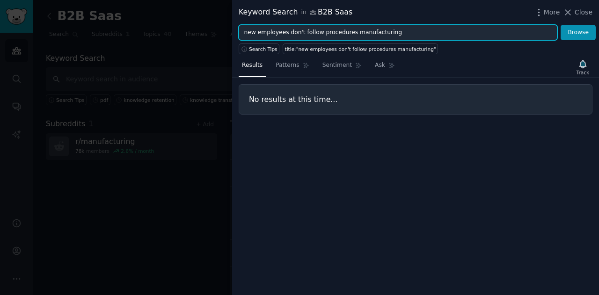
drag, startPoint x: 285, startPoint y: 32, endPoint x: 315, endPoint y: 34, distance: 30.5
click at [315, 34] on input "new employees don't follow procedures manufacturing" at bounding box center [398, 33] width 319 height 16
drag, startPoint x: 391, startPoint y: 29, endPoint x: 146, endPoint y: 33, distance: 244.9
click at [146, 33] on div "Keyword Search in B2B Saas More Close new employees don't follow procedures man…" at bounding box center [299, 147] width 599 height 295
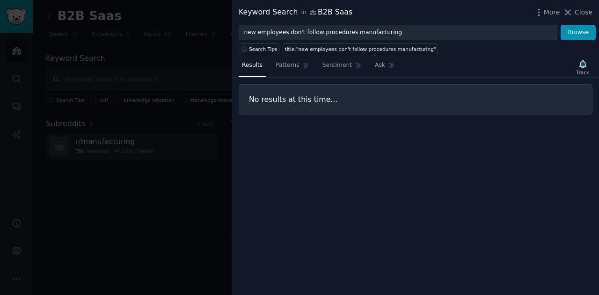
click at [146, 33] on div at bounding box center [299, 147] width 599 height 295
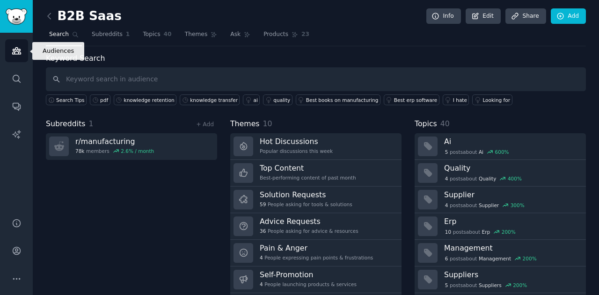
click at [15, 59] on link "Audiences" at bounding box center [16, 50] width 23 height 23
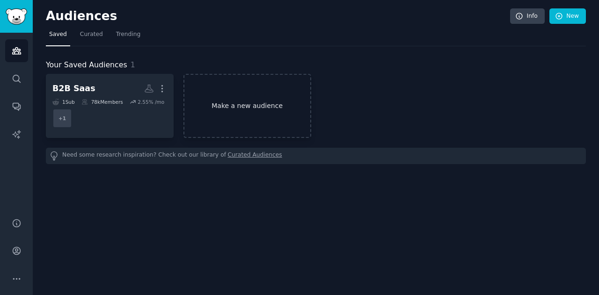
click at [241, 111] on link "Make a new audience" at bounding box center [248, 106] width 128 height 64
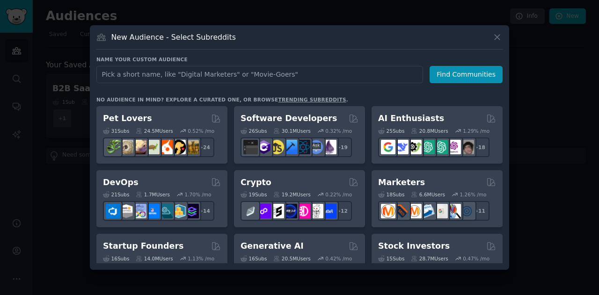
click at [262, 71] on input "text" at bounding box center [259, 74] width 327 height 17
type input "manufacturing"
click button "Find Communities" at bounding box center [466, 74] width 73 height 17
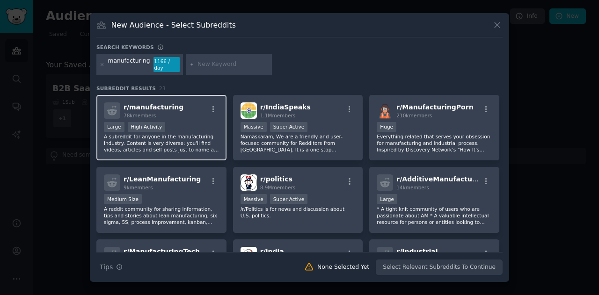
click at [190, 133] on p "A subreddit for anyone in the manufacturing industry. Content is very diverse: …" at bounding box center [161, 143] width 115 height 20
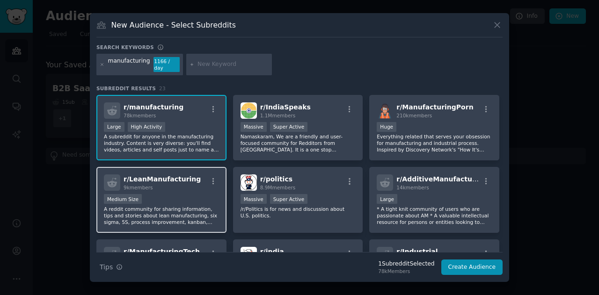
click at [200, 182] on div "r/ LeanManufacturing 9k members" at bounding box center [161, 183] width 115 height 16
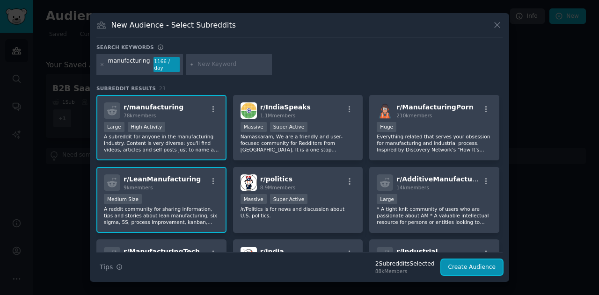
click at [470, 265] on button "Create Audience" at bounding box center [473, 268] width 62 height 16
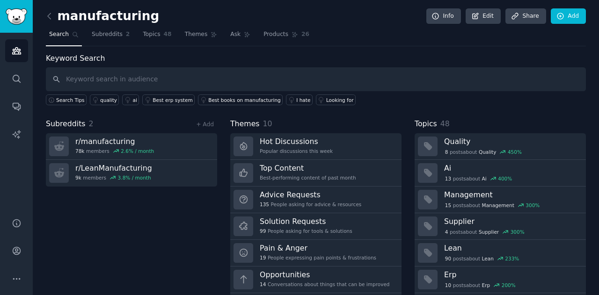
click at [123, 82] on input "text" at bounding box center [316, 79] width 540 height 24
type input "new employees don't follow procedures manufacturing"
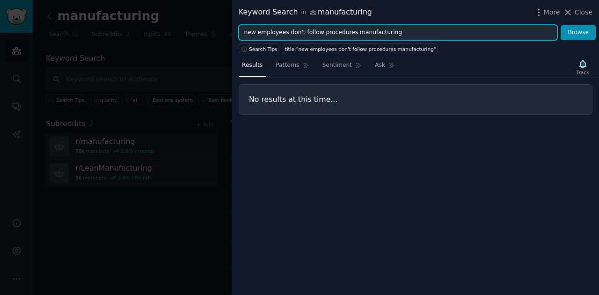
click at [335, 26] on input "new employees don't follow procedures manufacturing" at bounding box center [398, 33] width 319 height 16
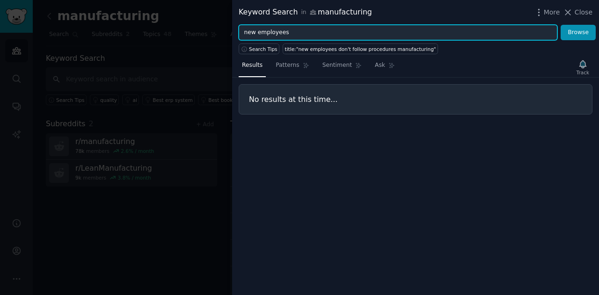
type input "new employees"
click at [561, 25] on button "Browse" at bounding box center [578, 33] width 35 height 16
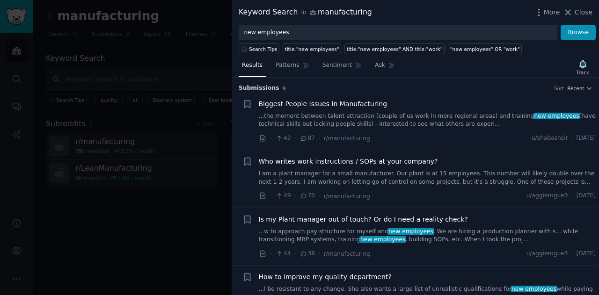
click at [172, 83] on div at bounding box center [299, 147] width 599 height 295
